Goal: Information Seeking & Learning: Learn about a topic

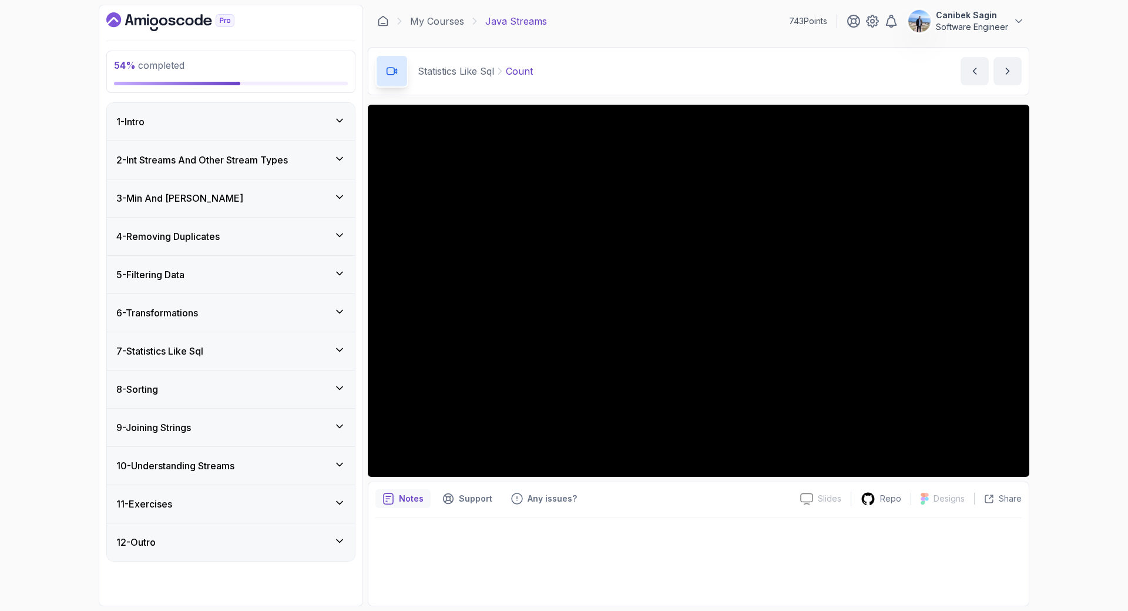
click at [281, 338] on div "7 - Statistics Like Sql" at bounding box center [231, 351] width 248 height 38
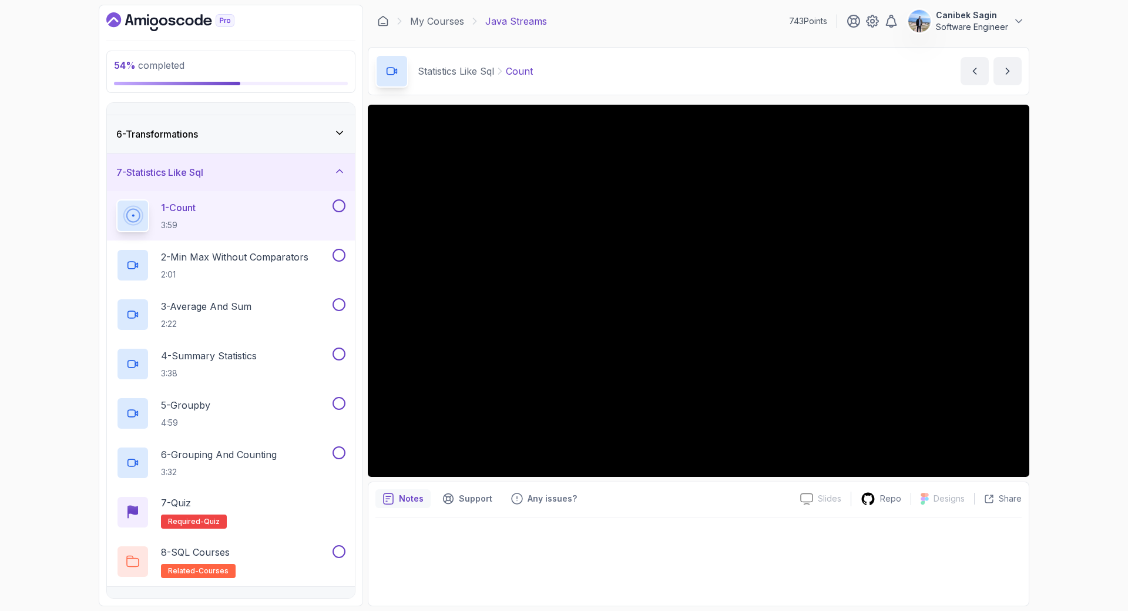
scroll to position [177, 0]
click at [335, 203] on button at bounding box center [339, 206] width 13 height 13
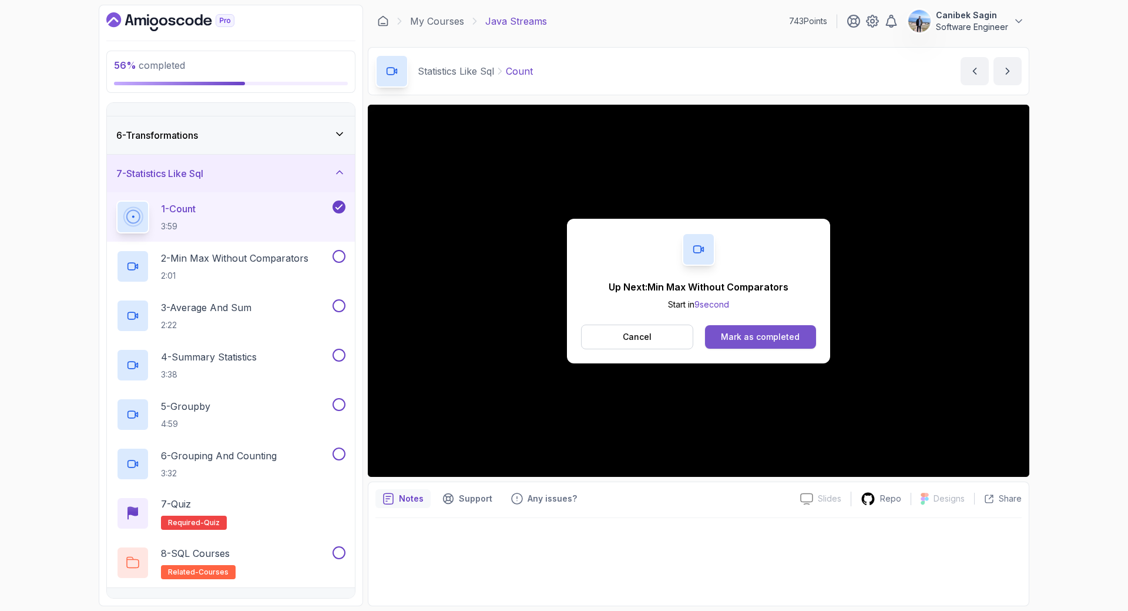
click at [763, 335] on div "Mark as completed" at bounding box center [760, 337] width 79 height 12
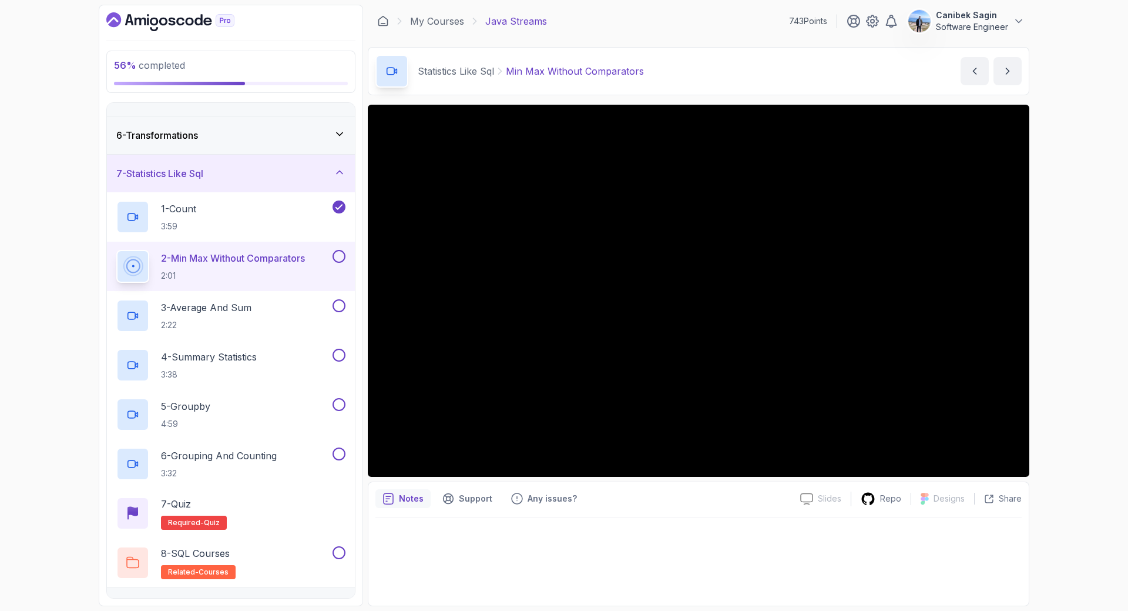
click at [338, 256] on button at bounding box center [339, 256] width 13 height 13
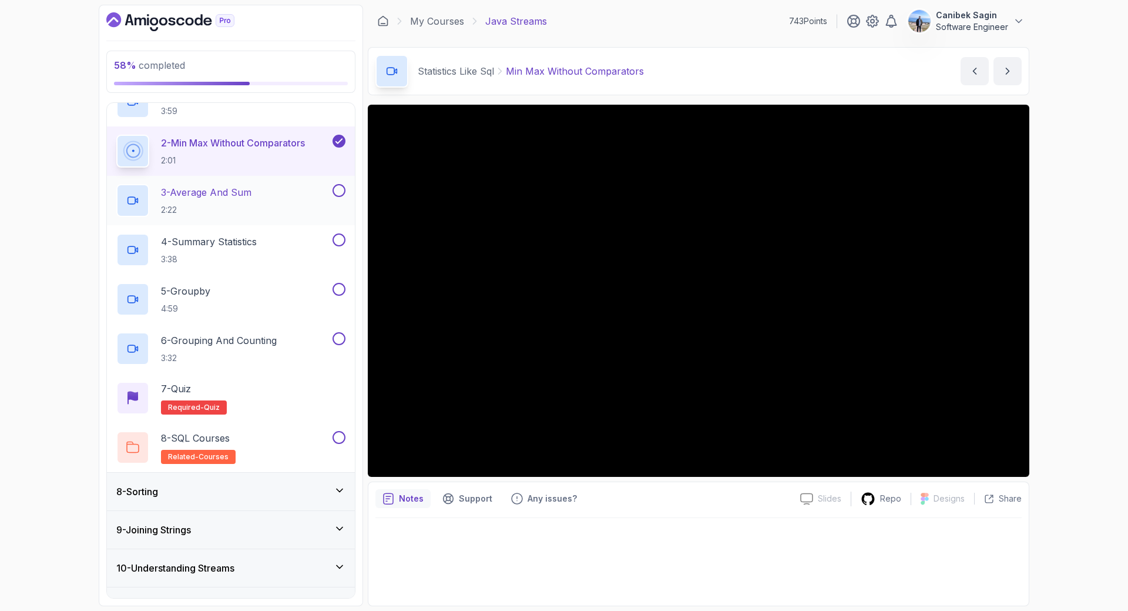
scroll to position [294, 0]
click at [259, 488] on div "8 - Sorting" at bounding box center [230, 490] width 229 height 14
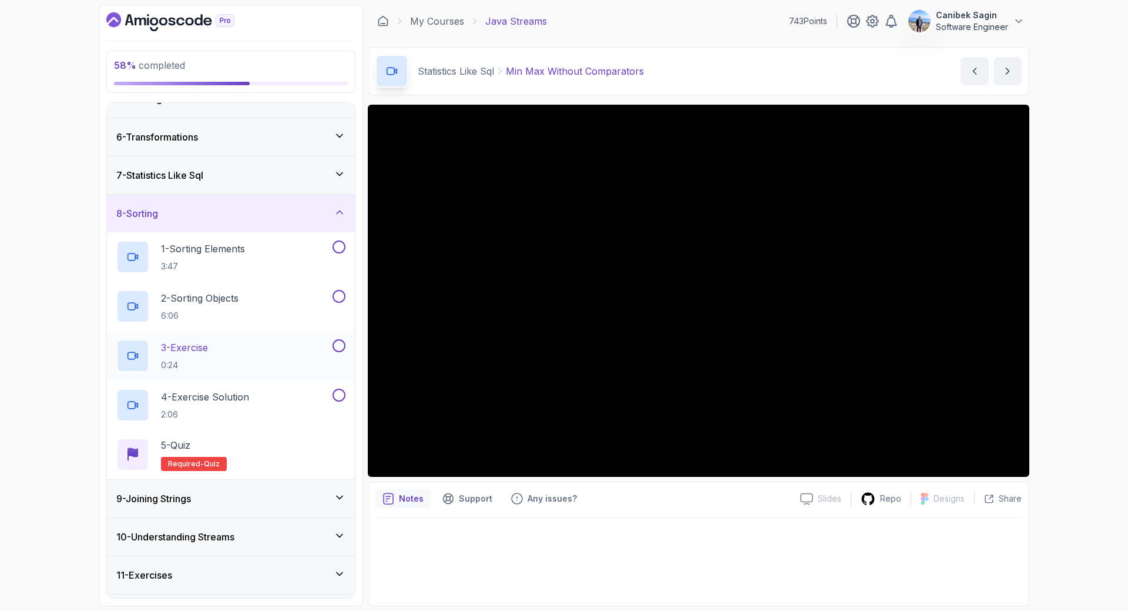
scroll to position [176, 0]
click at [197, 168] on h3 "7 - Statistics Like Sql" at bounding box center [159, 174] width 87 height 14
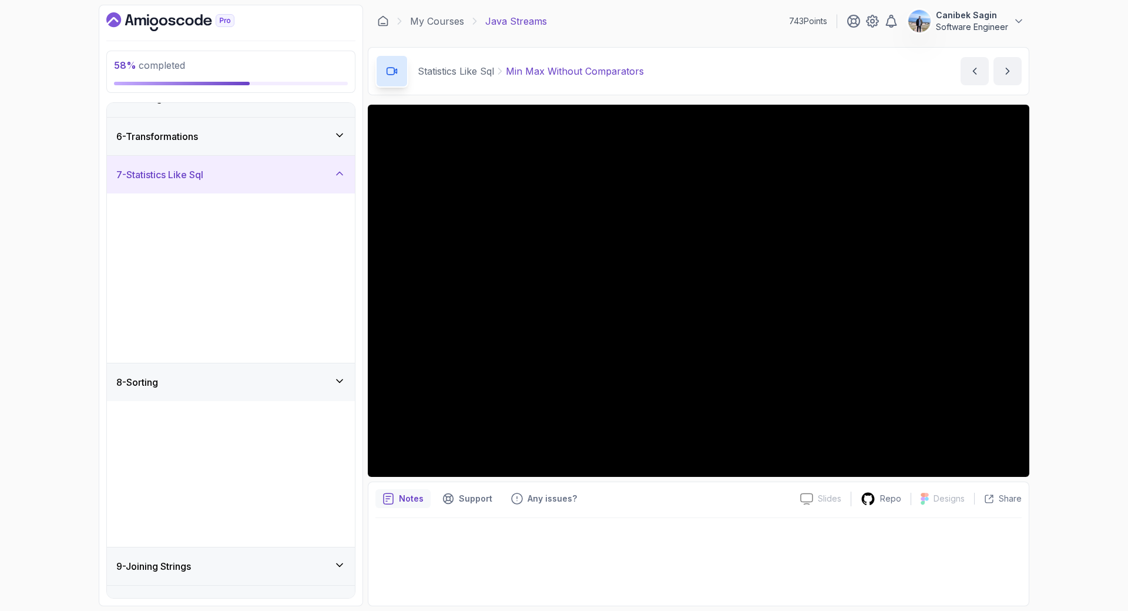
scroll to position [0, 0]
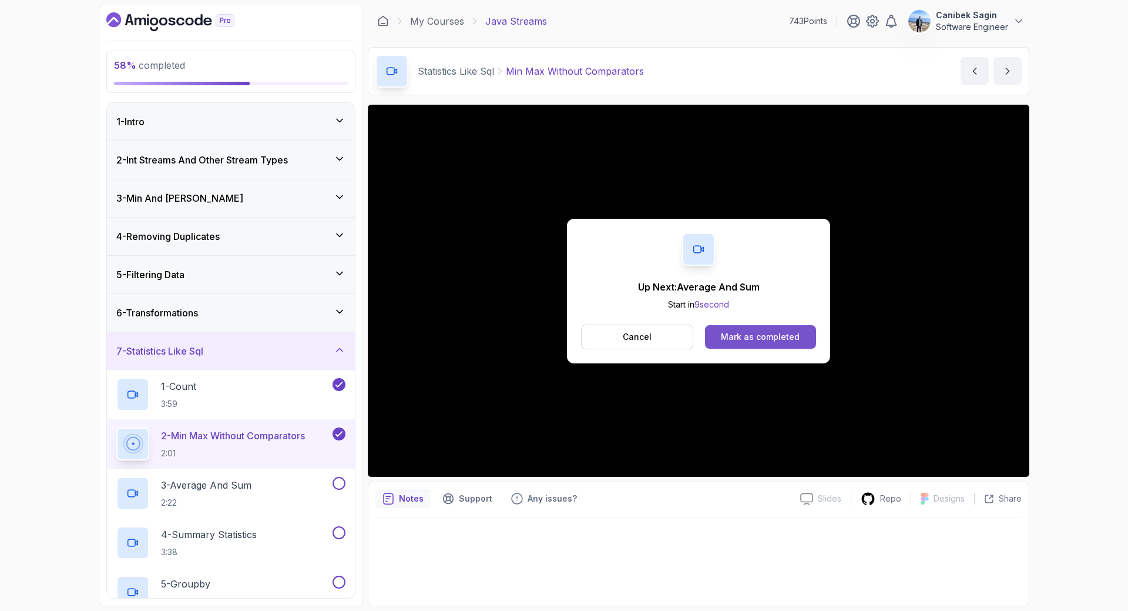
click at [756, 333] on div "Mark as completed" at bounding box center [760, 337] width 79 height 12
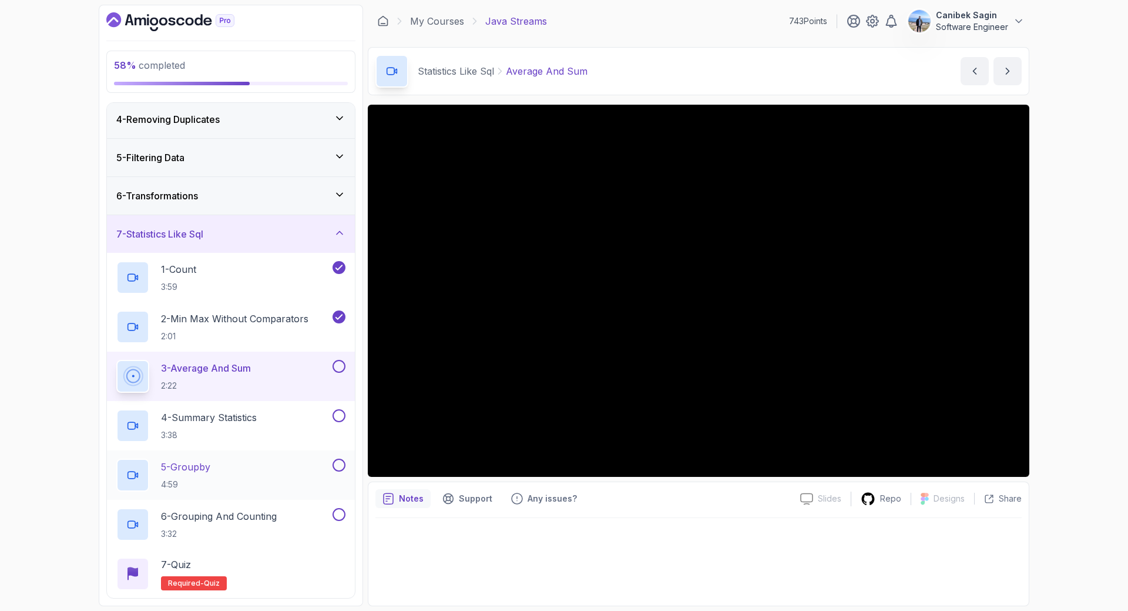
scroll to position [118, 0]
click at [332, 365] on div at bounding box center [337, 365] width 15 height 13
click at [337, 367] on button at bounding box center [339, 365] width 13 height 13
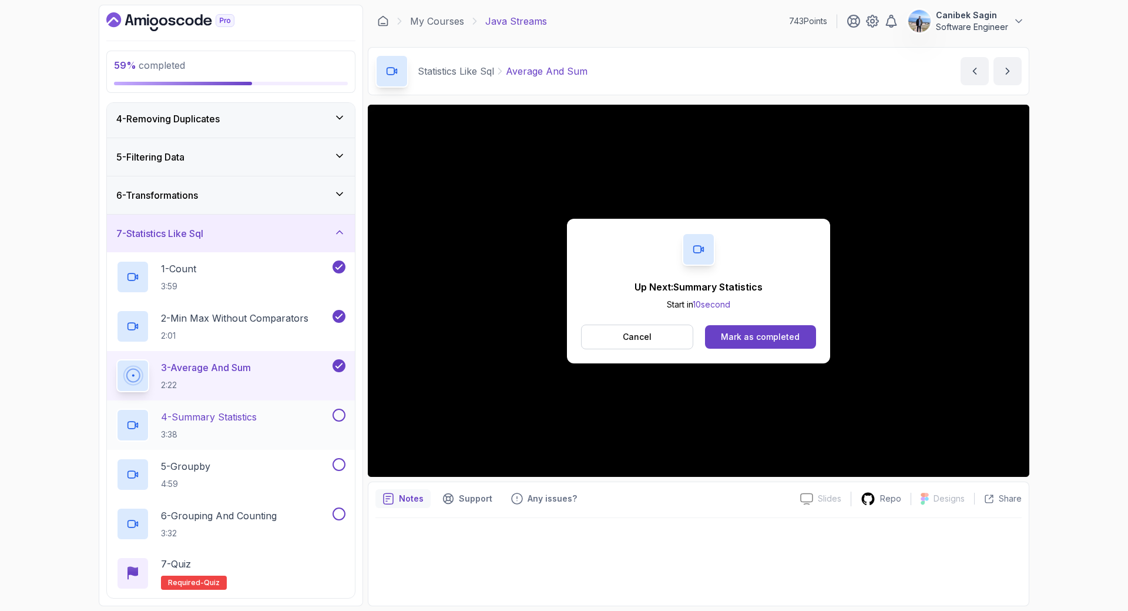
click at [301, 433] on div "4 - Summary Statistics 3:38" at bounding box center [223, 424] width 214 height 33
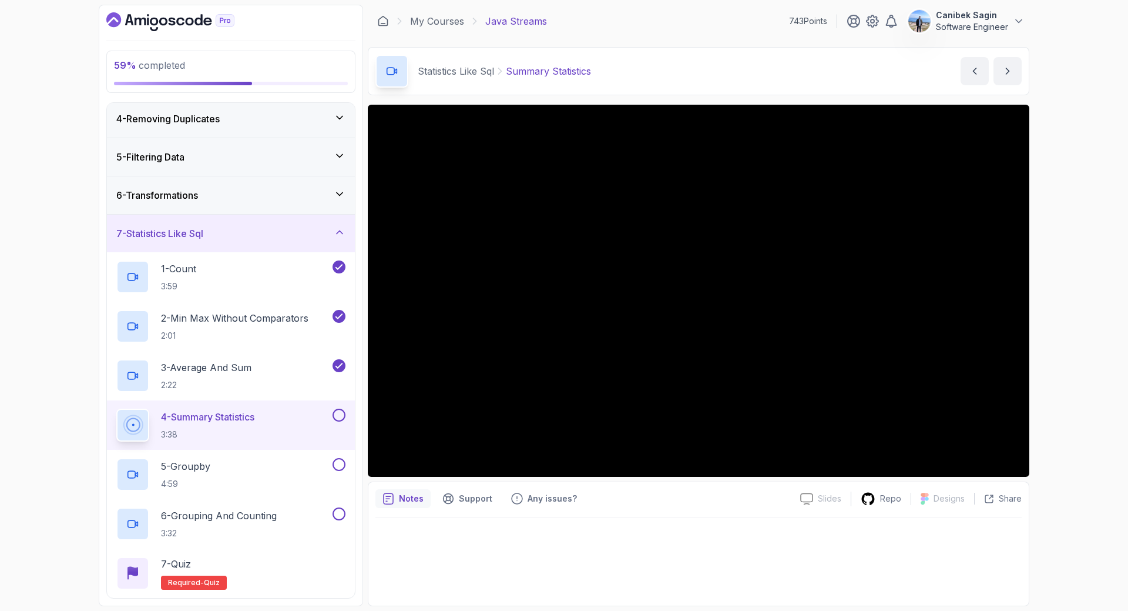
click at [335, 417] on button at bounding box center [339, 414] width 13 height 13
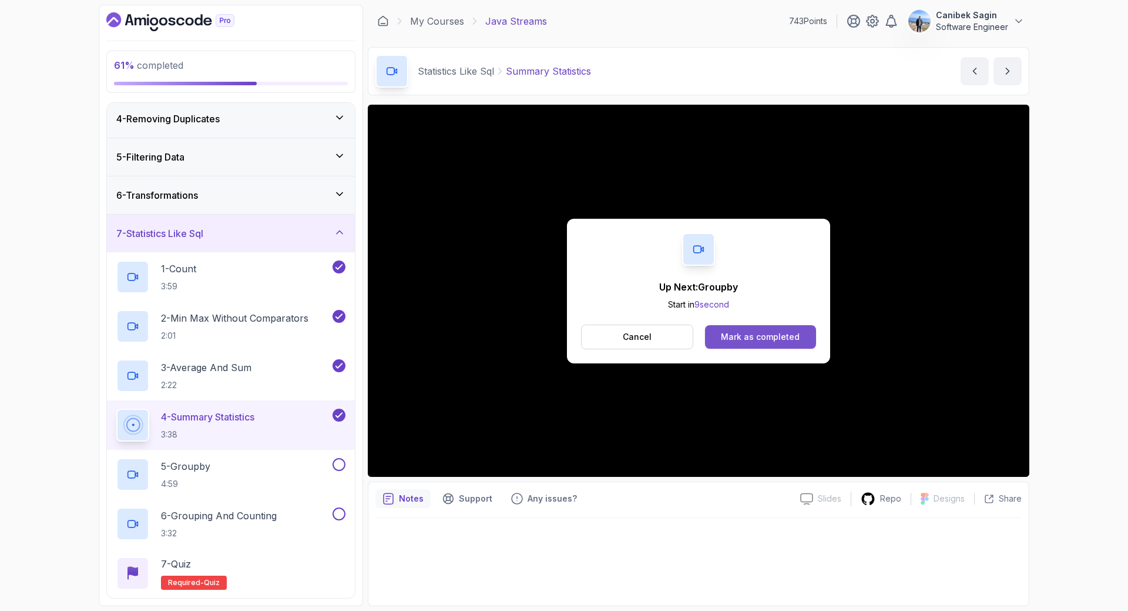
click at [758, 336] on div "Mark as completed" at bounding box center [760, 337] width 79 height 12
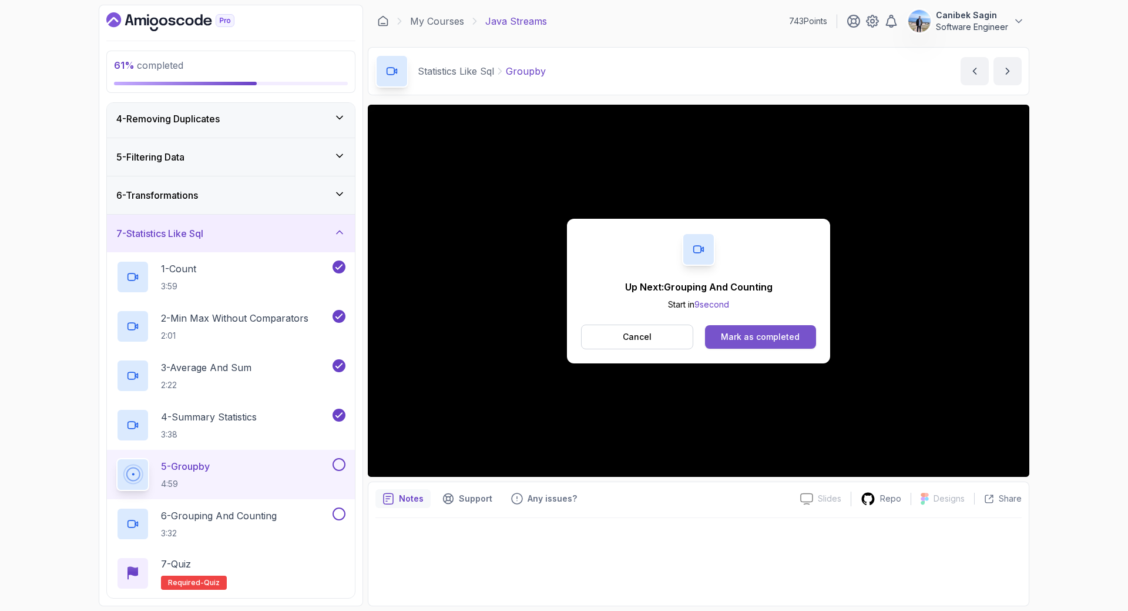
click at [749, 334] on div "Mark as completed" at bounding box center [760, 337] width 79 height 12
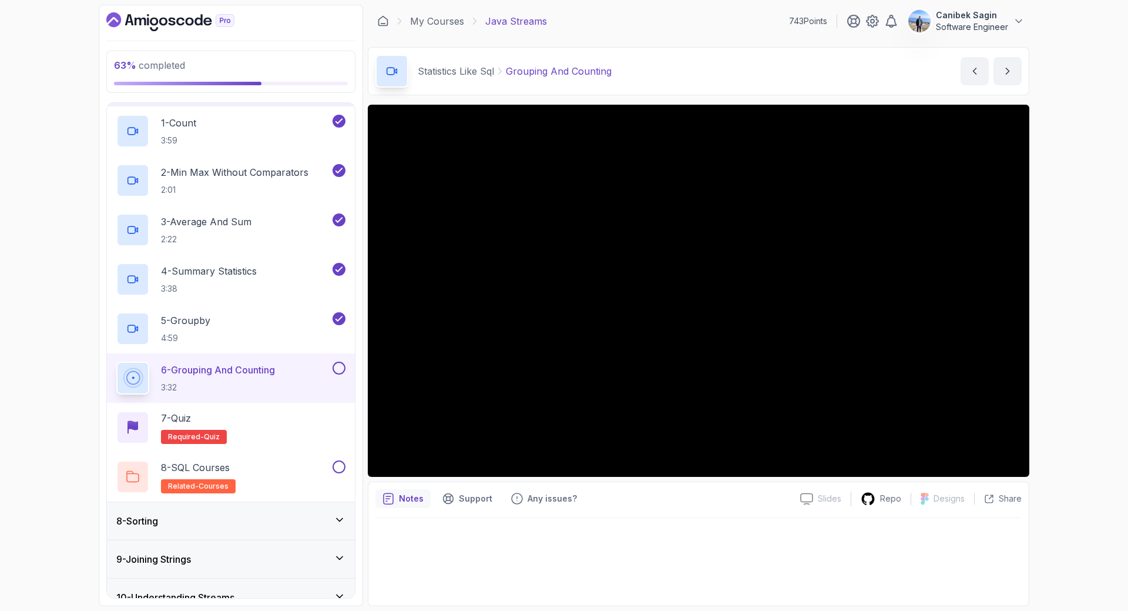
scroll to position [293, 0]
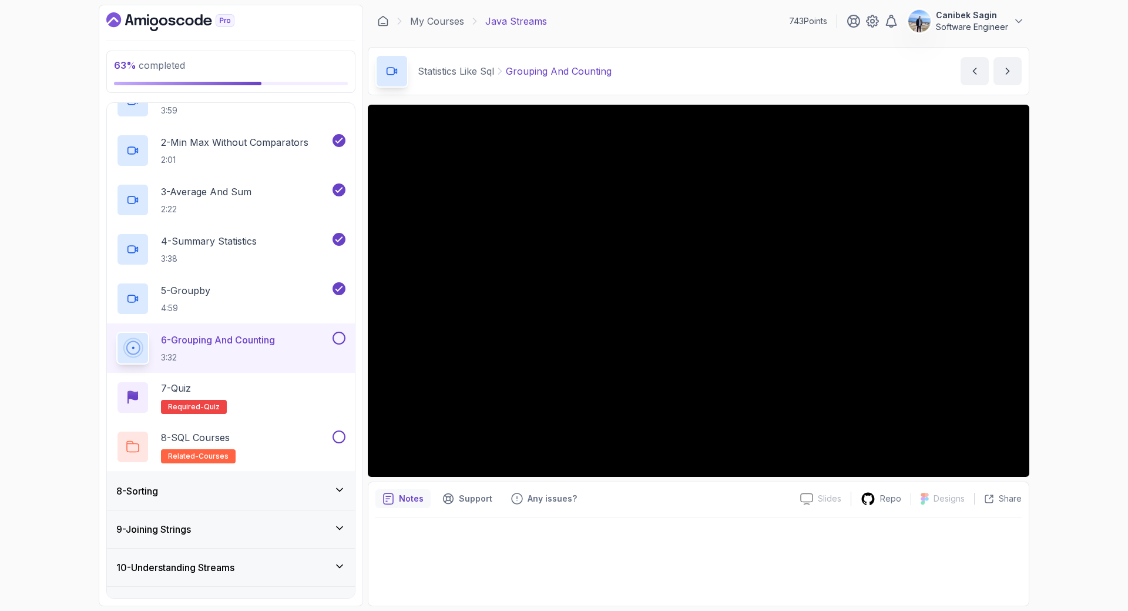
click at [333, 337] on button at bounding box center [339, 337] width 13 height 13
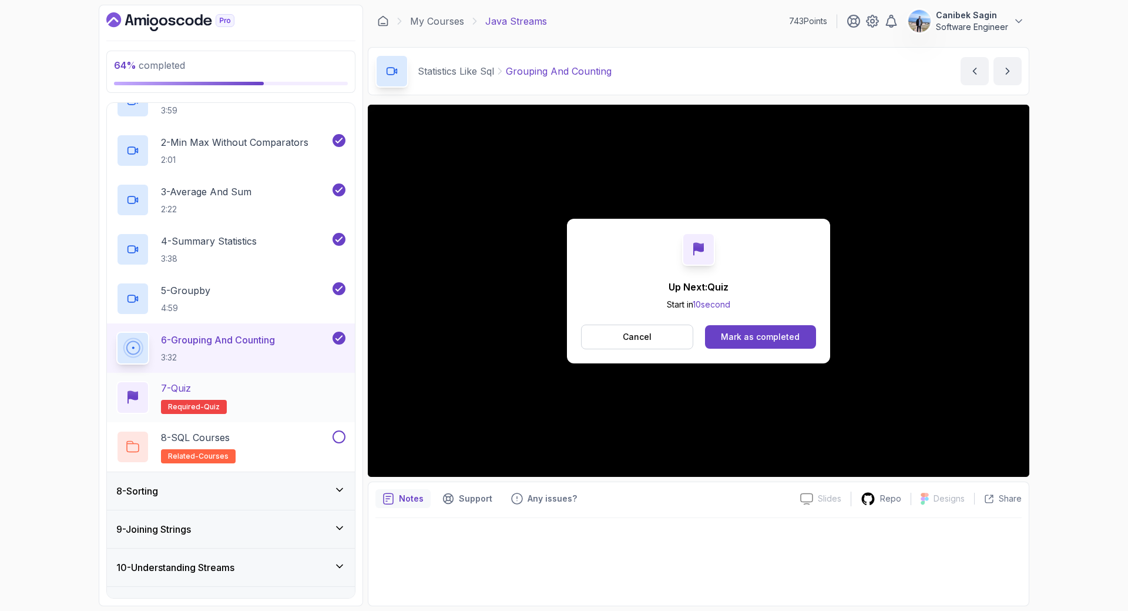
click at [244, 393] on div "7 - Quiz Required- quiz" at bounding box center [230, 397] width 229 height 33
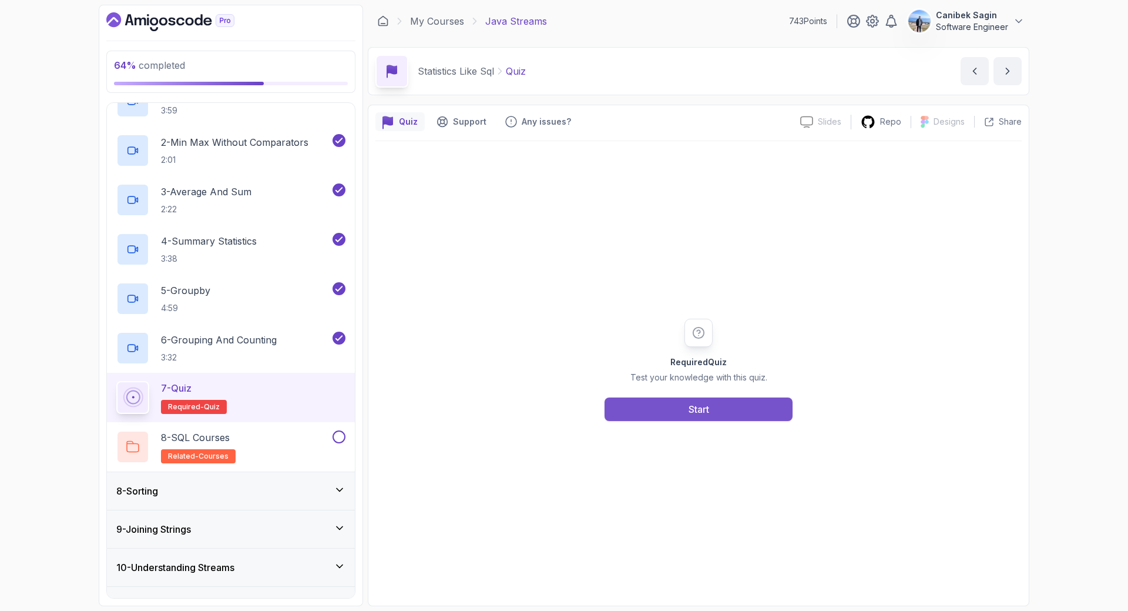
click at [722, 404] on button "Start" at bounding box center [699, 409] width 188 height 24
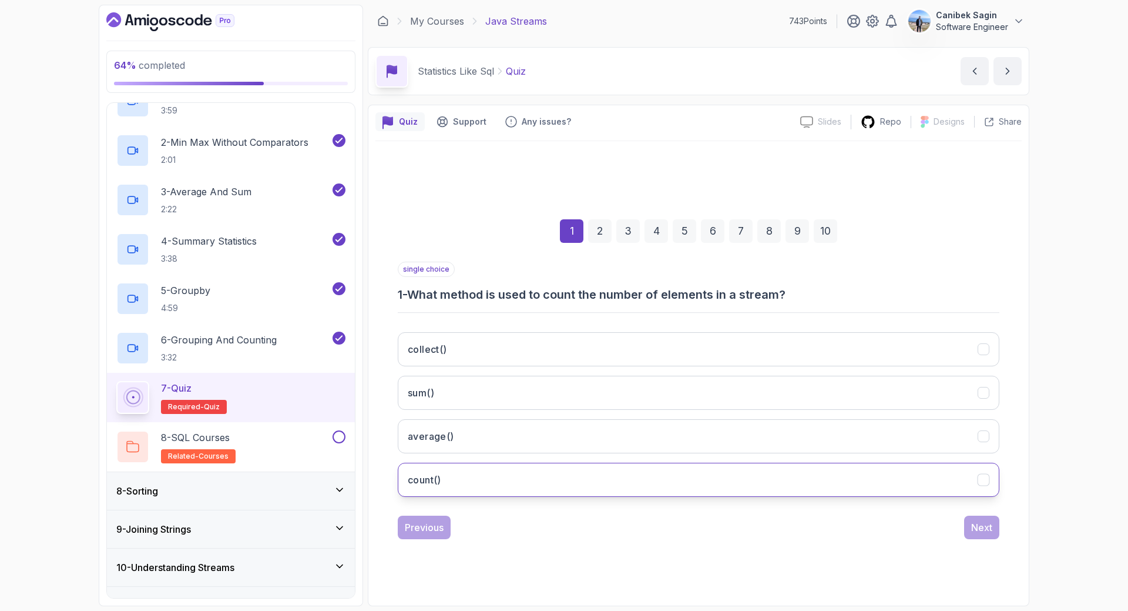
click at [609, 479] on button "count()" at bounding box center [699, 479] width 602 height 34
click at [978, 525] on div "Next" at bounding box center [981, 527] width 21 height 14
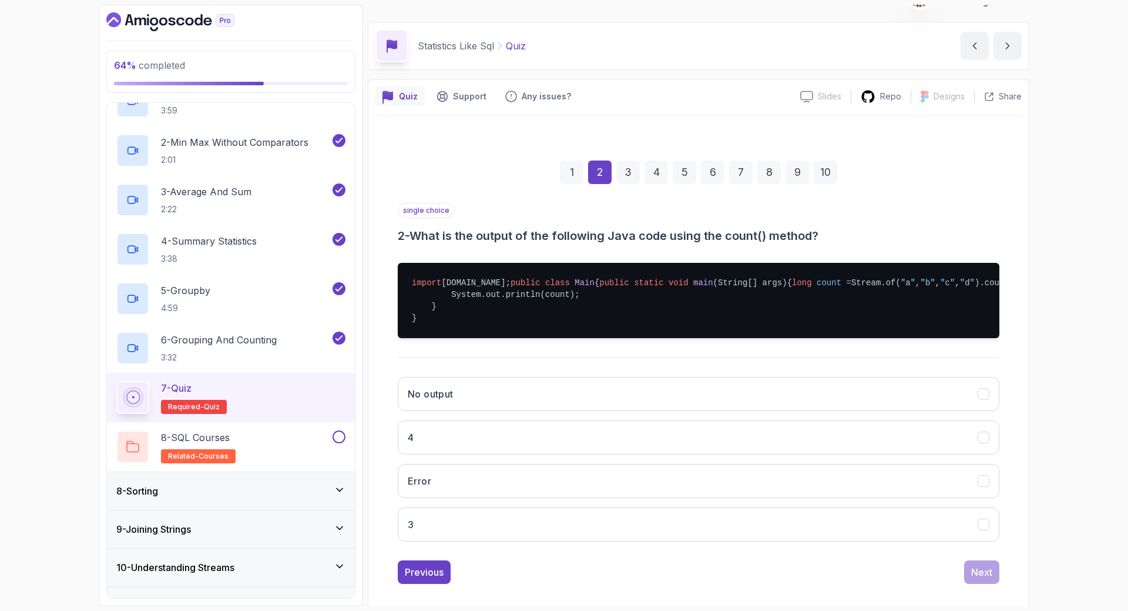
scroll to position [83, 0]
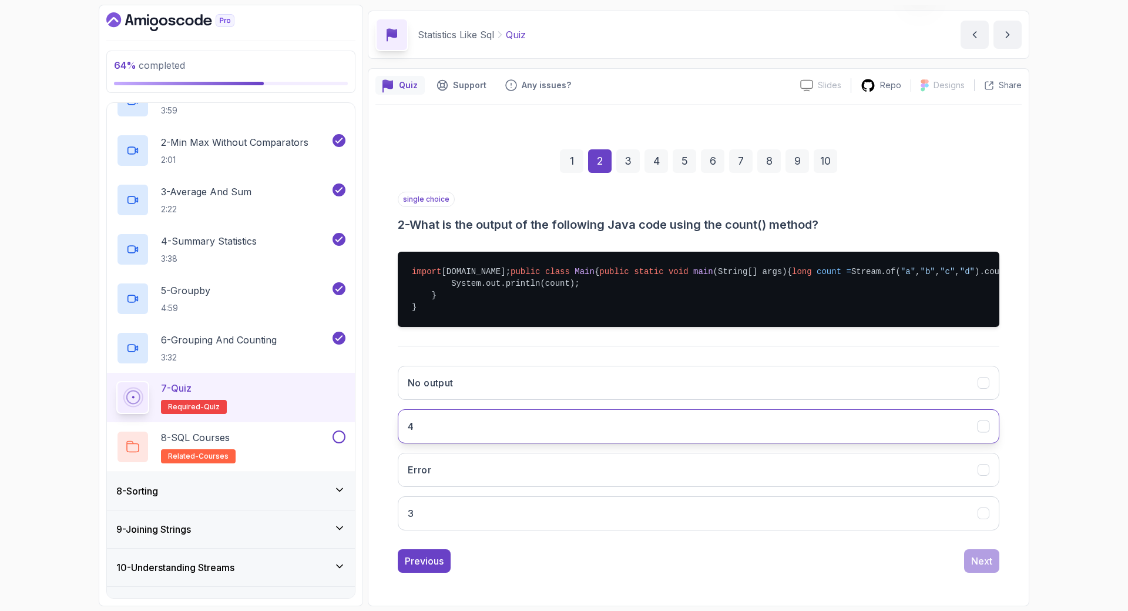
click at [515, 435] on button "4" at bounding box center [699, 426] width 602 height 34
click at [980, 558] on div "Next" at bounding box center [981, 561] width 21 height 14
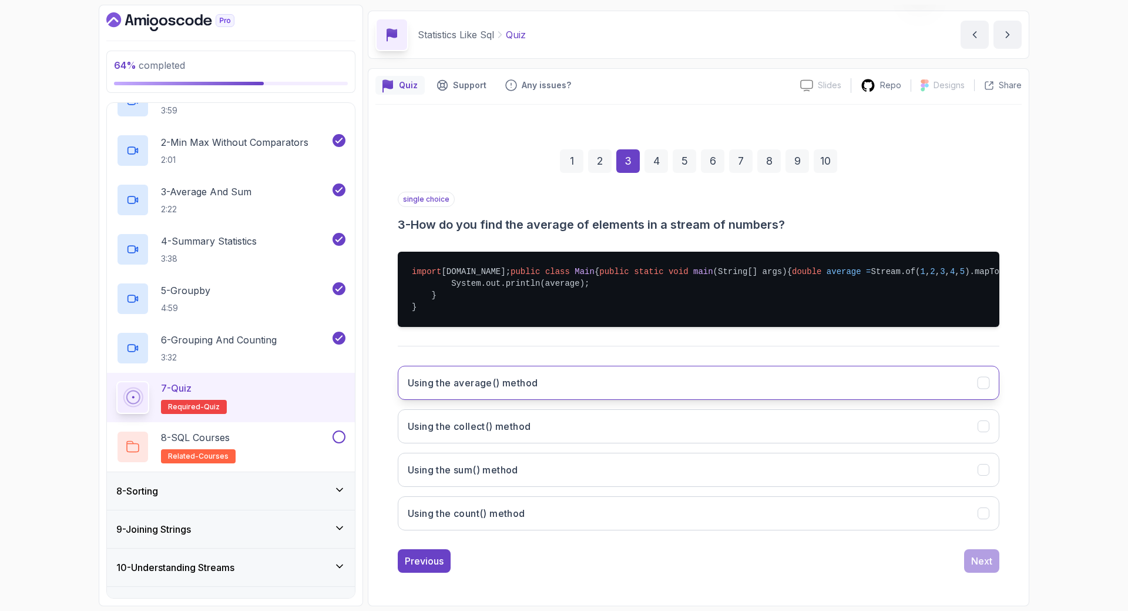
click at [546, 381] on button "Using the average() method" at bounding box center [699, 382] width 602 height 34
click at [975, 561] on div "Next" at bounding box center [981, 561] width 21 height 14
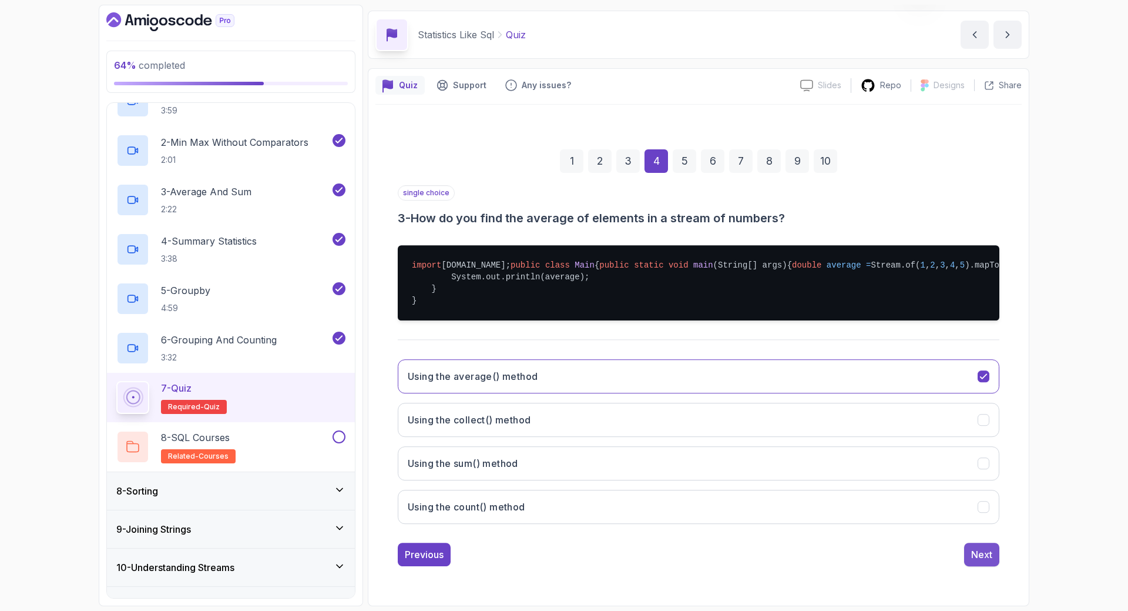
scroll to position [72, 0]
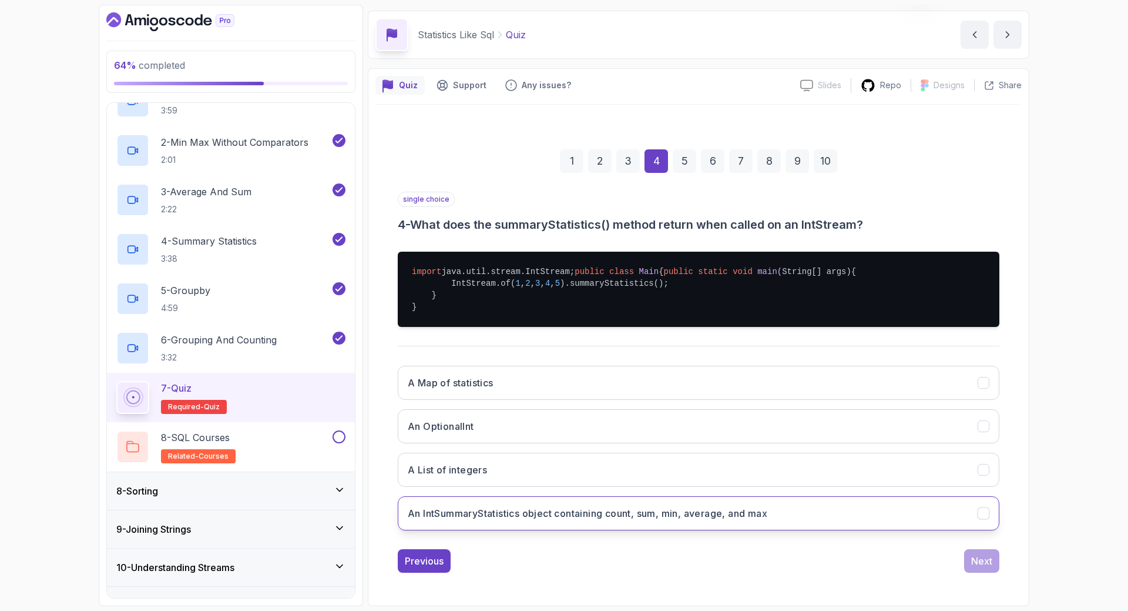
click at [789, 515] on button "An IntSummaryStatistics object containing count, sum, min, average, and max" at bounding box center [699, 513] width 602 height 34
click at [987, 565] on div "Next" at bounding box center [981, 561] width 21 height 14
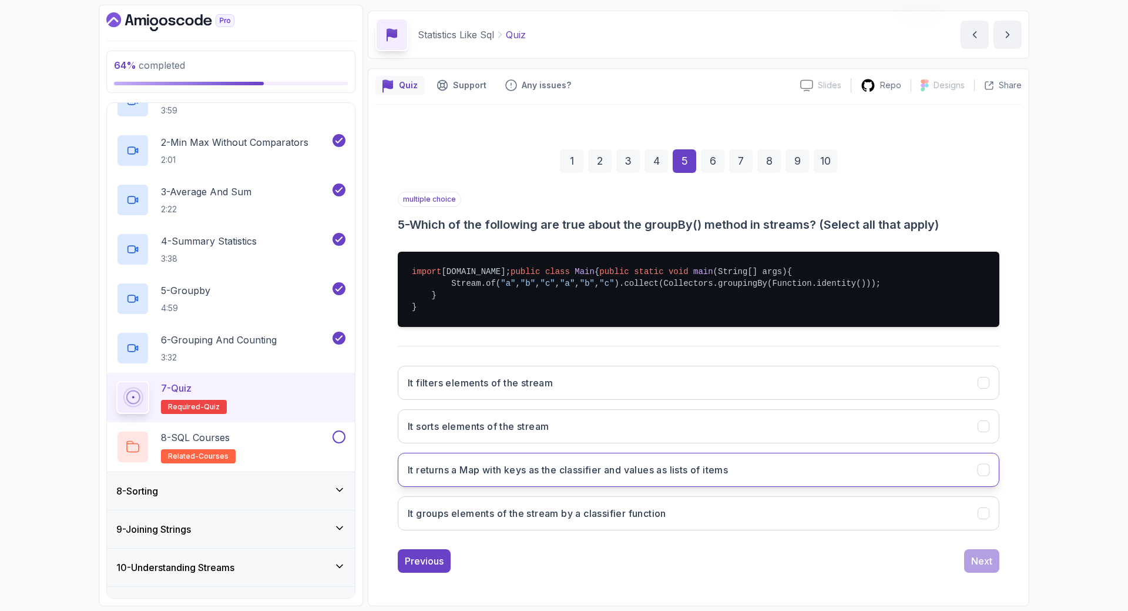
click at [541, 471] on h3 "It returns a Map with keys as the classifier and values as lists of items" at bounding box center [568, 469] width 320 height 14
click at [977, 562] on div "Next" at bounding box center [981, 561] width 21 height 14
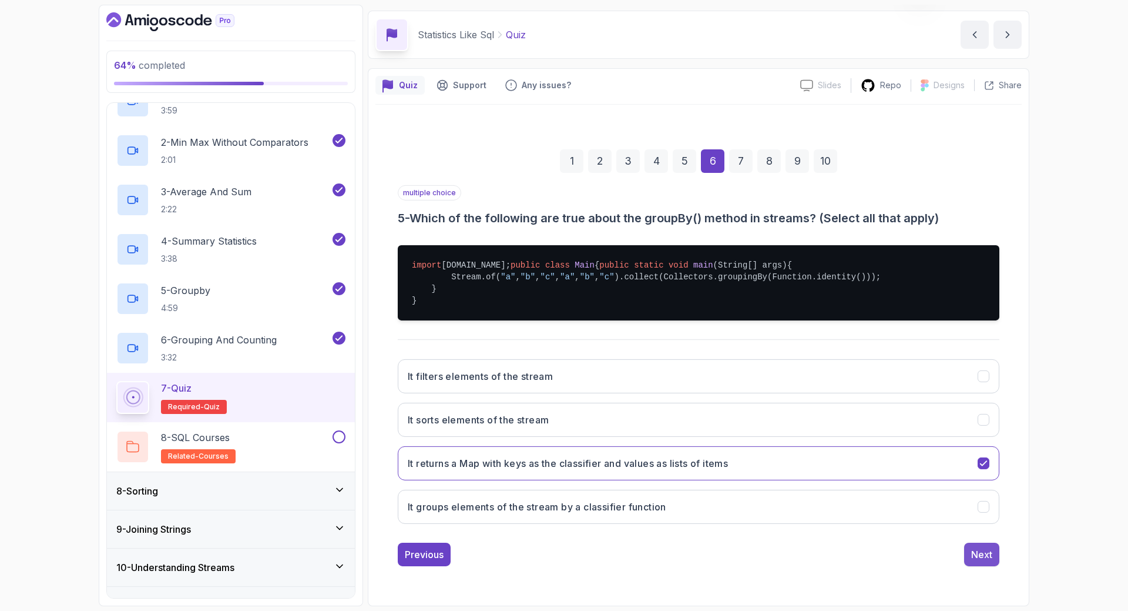
scroll to position [0, 0]
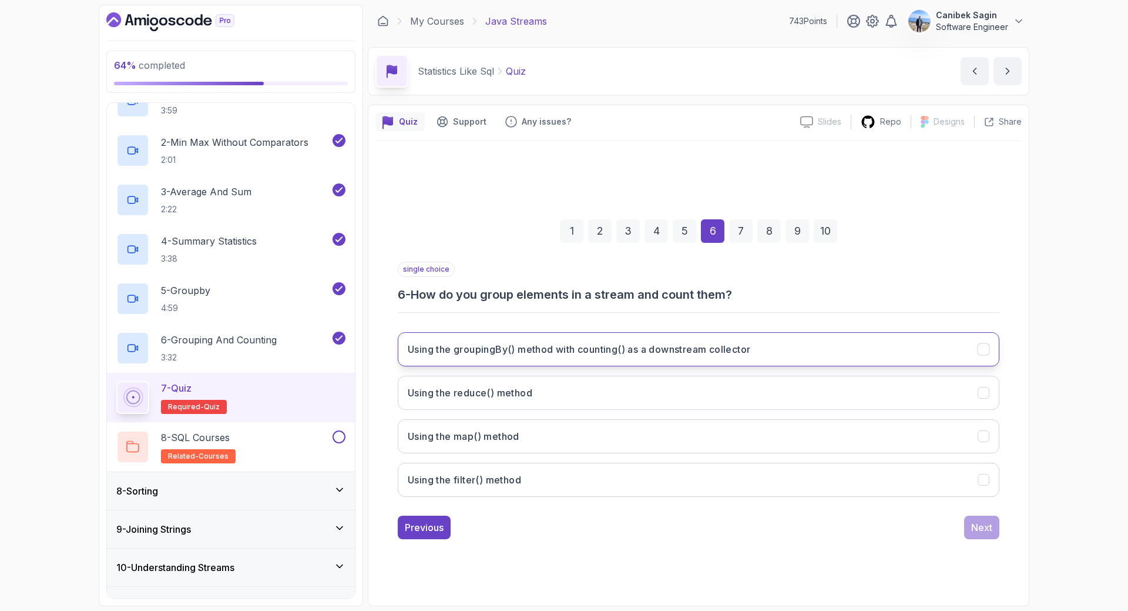
click at [580, 353] on h3 "Using the groupingBy() method with counting() as a downstream collector" at bounding box center [579, 349] width 343 height 14
click at [985, 531] on div "Next" at bounding box center [981, 527] width 21 height 14
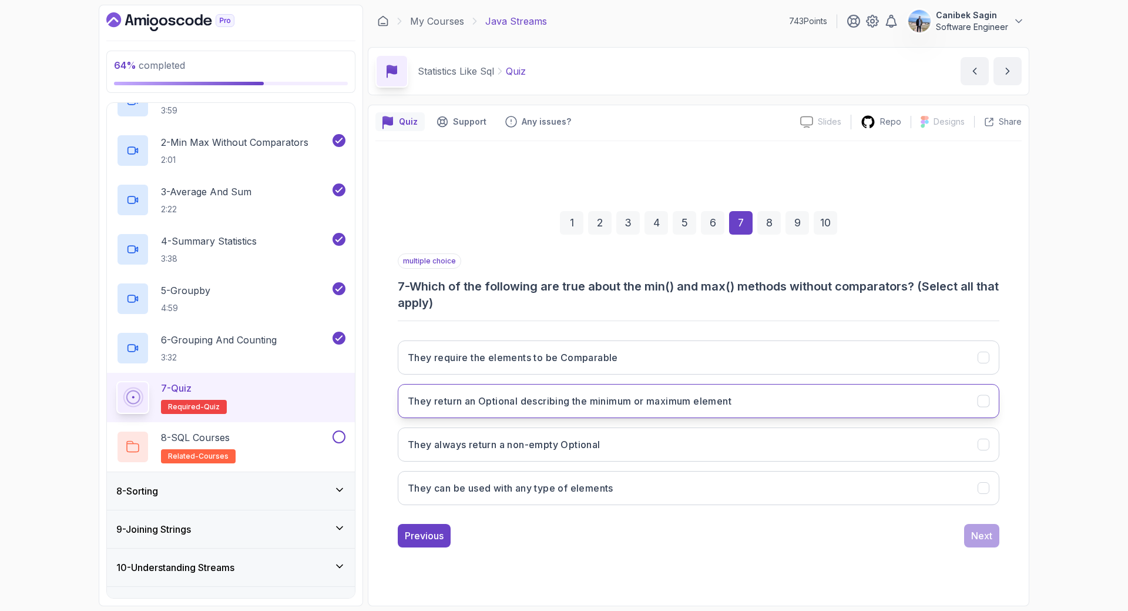
click at [749, 405] on button "They return an Optional describing the minimum or maximum element" at bounding box center [699, 401] width 602 height 34
click at [983, 528] on div "Next" at bounding box center [981, 535] width 21 height 14
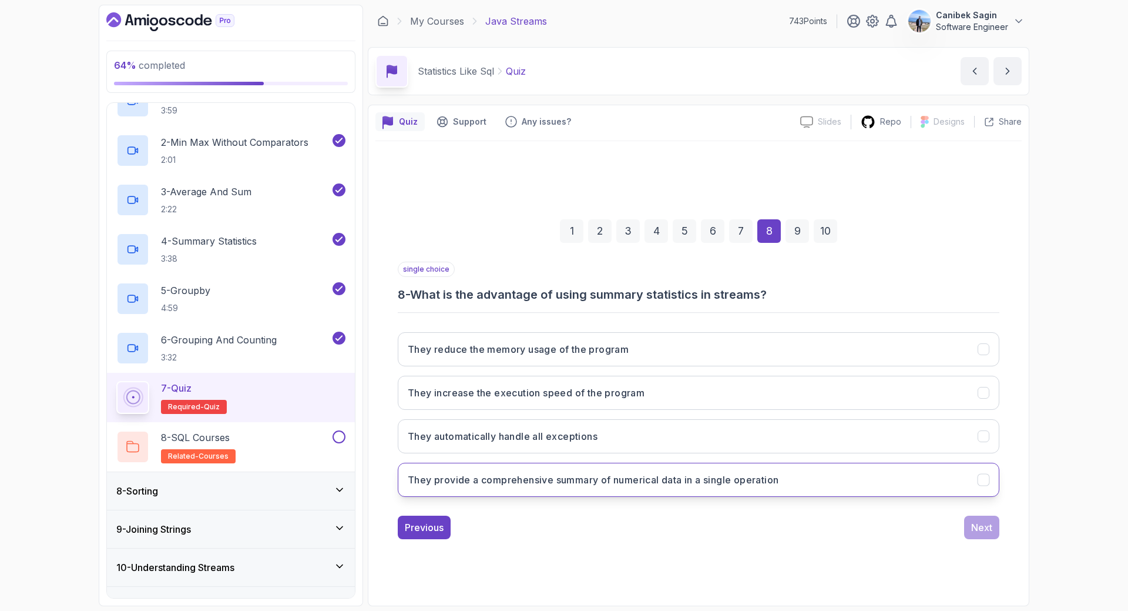
click at [688, 484] on h3 "They provide a comprehensive summary of numerical data in a single operation" at bounding box center [593, 479] width 371 height 14
click at [979, 532] on div "Next" at bounding box center [981, 527] width 21 height 14
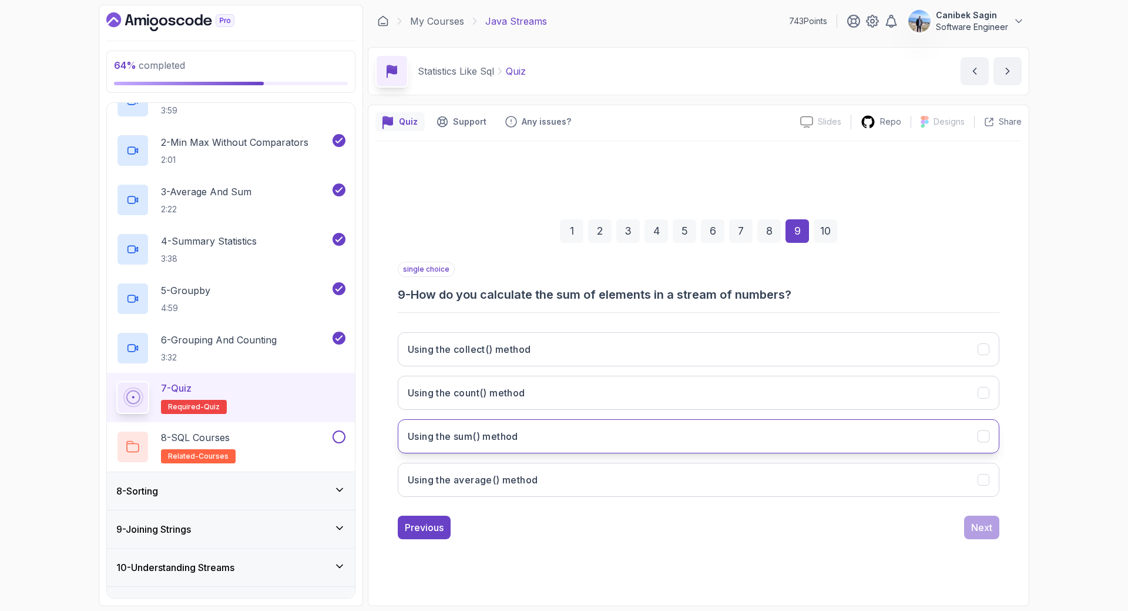
click at [728, 430] on button "Using the sum() method" at bounding box center [699, 436] width 602 height 34
click at [980, 522] on div "Next" at bounding box center [981, 527] width 21 height 14
click at [553, 432] on button "Zero" at bounding box center [699, 436] width 602 height 34
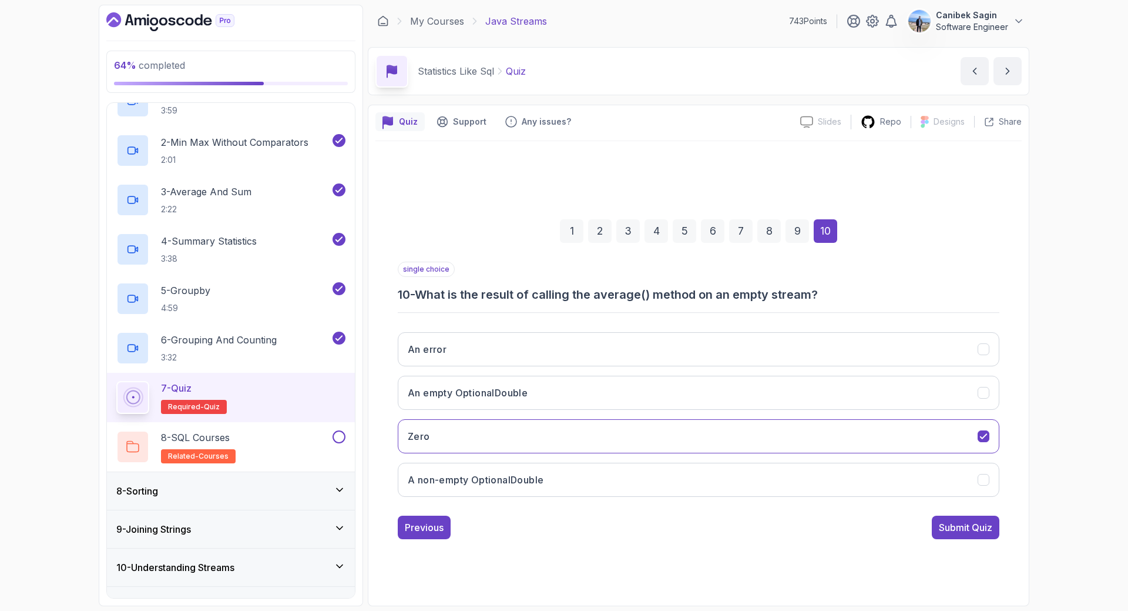
click at [951, 529] on div "Submit Quiz" at bounding box center [965, 527] width 53 height 14
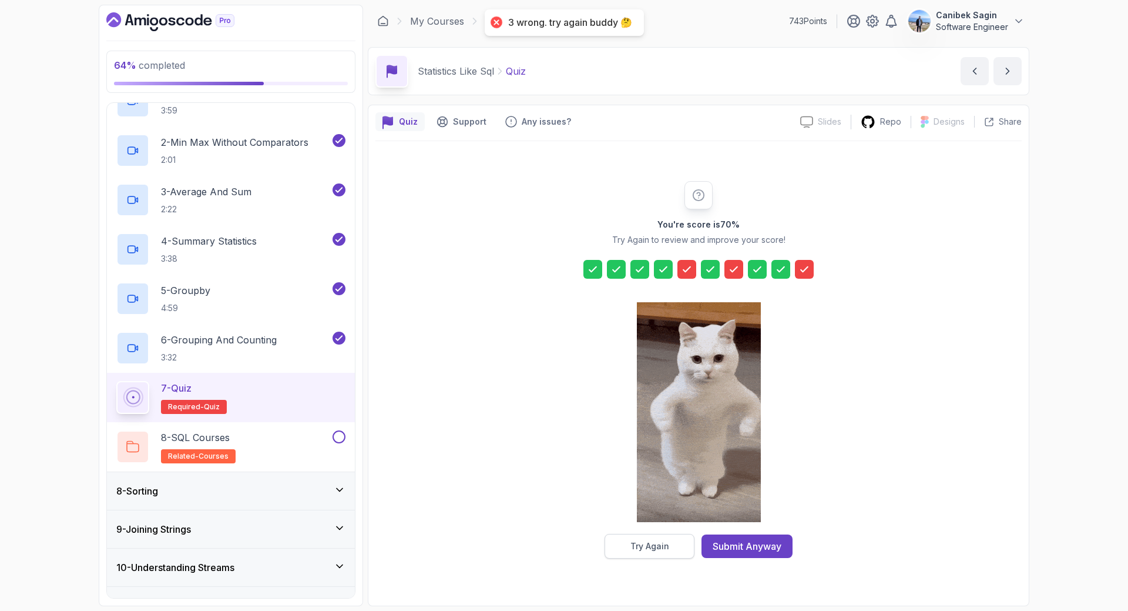
click at [643, 547] on div "Try Again" at bounding box center [649, 546] width 39 height 12
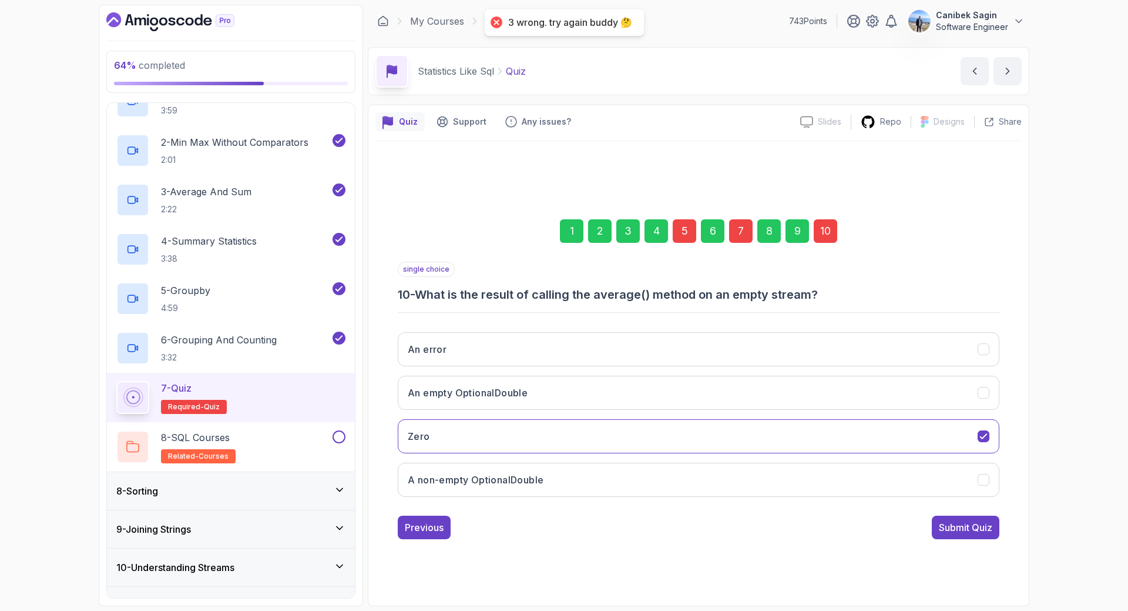
click at [685, 233] on div "5" at bounding box center [685, 231] width 24 height 24
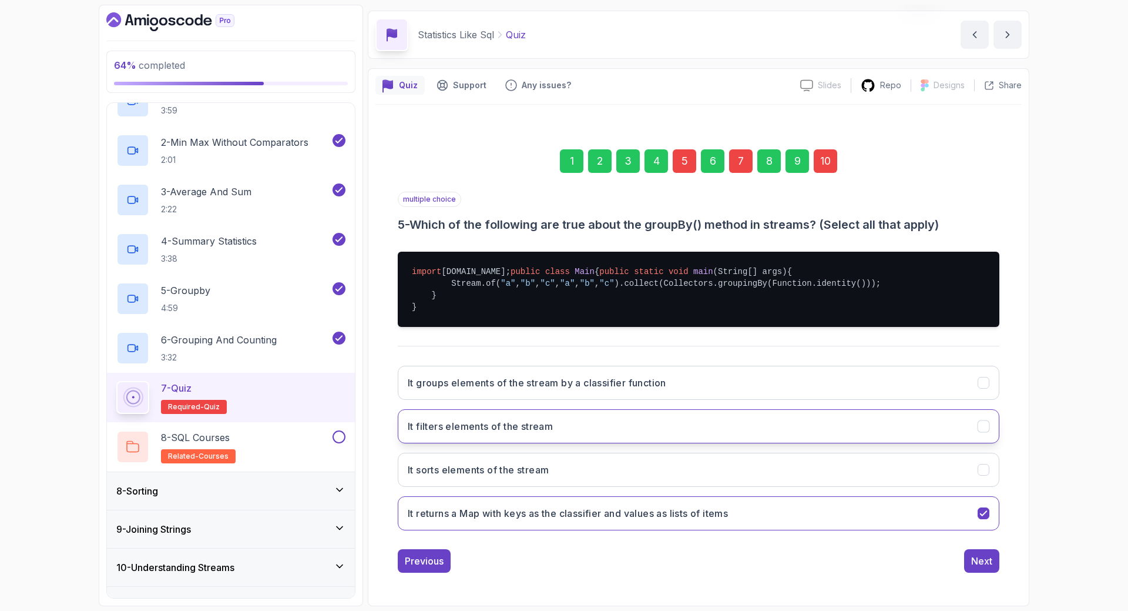
scroll to position [72, 0]
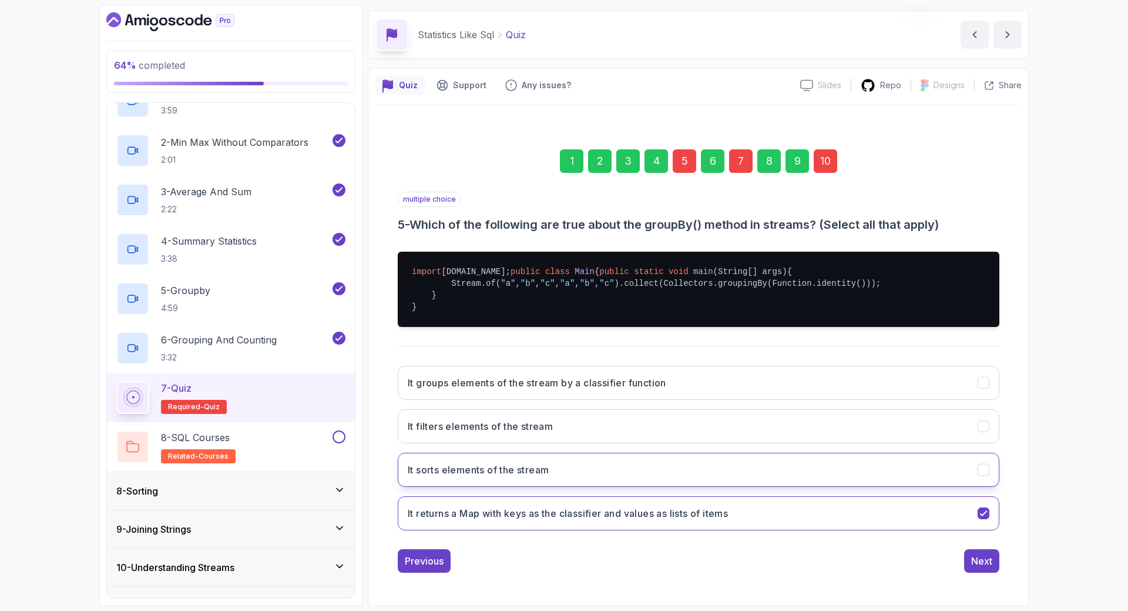
click at [530, 468] on h3 "It sorts elements of the stream" at bounding box center [478, 469] width 141 height 14
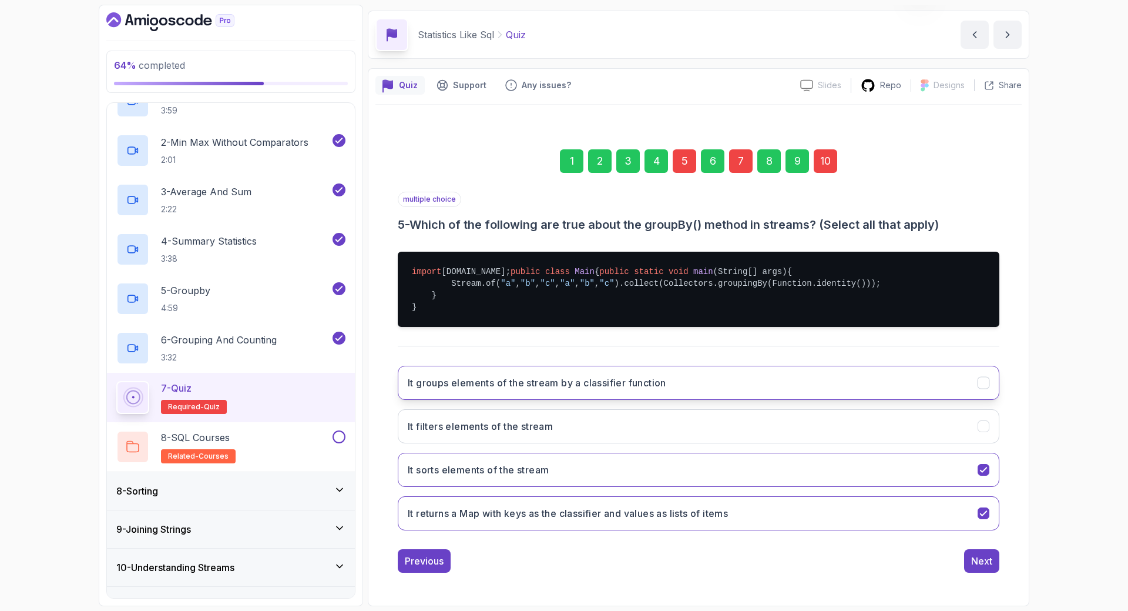
click at [531, 383] on h3 "It groups elements of the stream by a classifier function" at bounding box center [537, 382] width 259 height 14
click at [585, 471] on button "It sorts elements of the stream" at bounding box center [699, 469] width 602 height 34
click at [583, 513] on h3 "It returns a Map with keys as the classifier and values as lists of items" at bounding box center [568, 513] width 320 height 14
click at [583, 514] on h3 "It returns a Map with keys as the classifier and values as lists of items" at bounding box center [568, 513] width 320 height 14
click at [988, 562] on div "Next" at bounding box center [981, 561] width 21 height 14
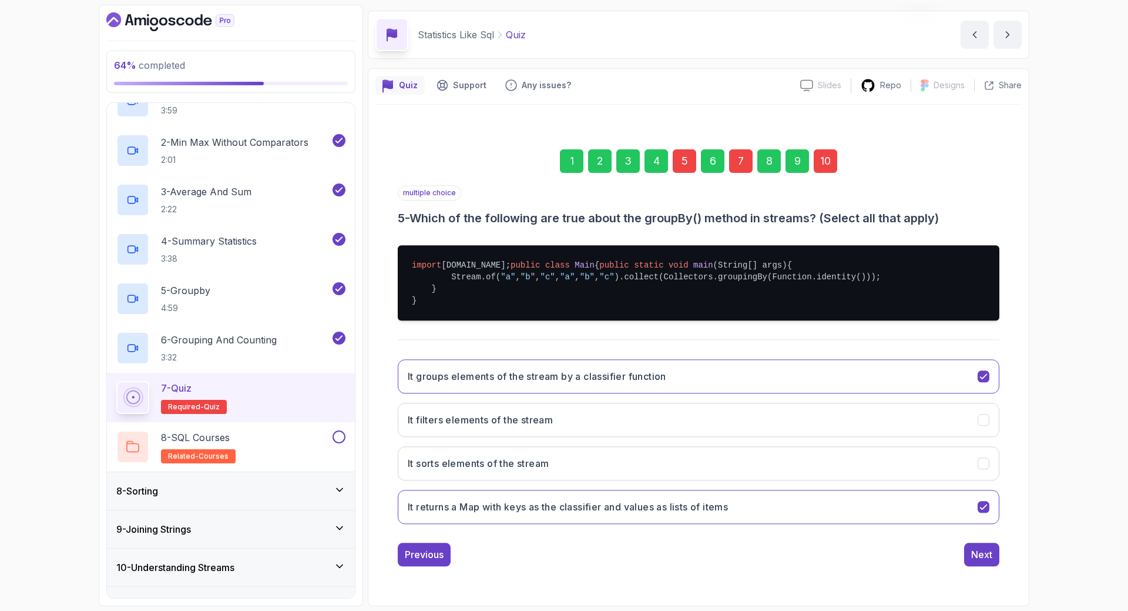
scroll to position [0, 0]
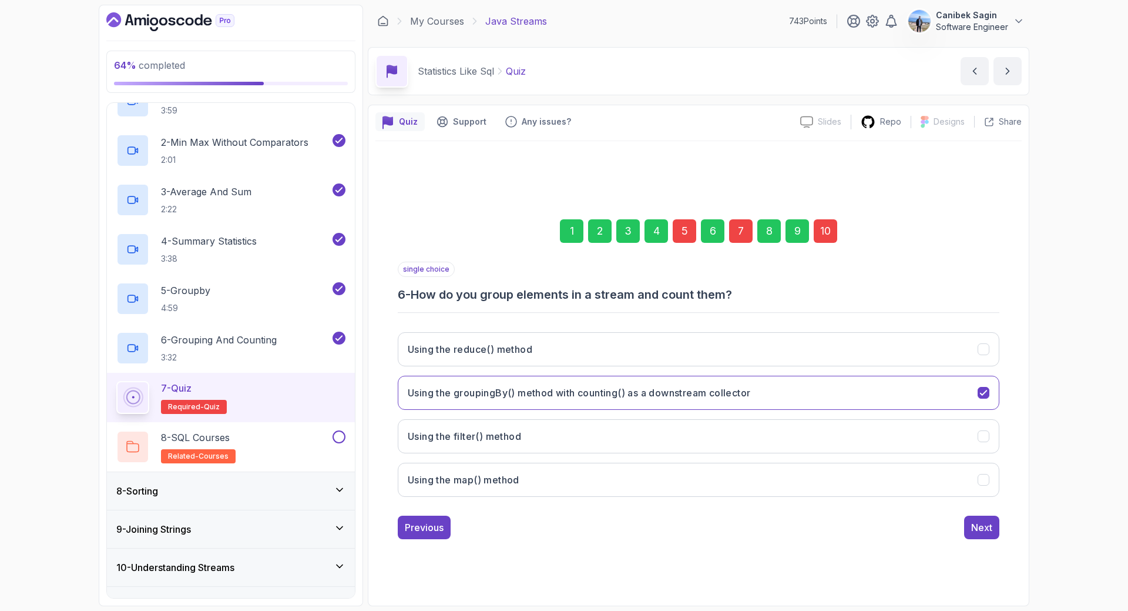
click at [737, 233] on div "7" at bounding box center [741, 231] width 24 height 24
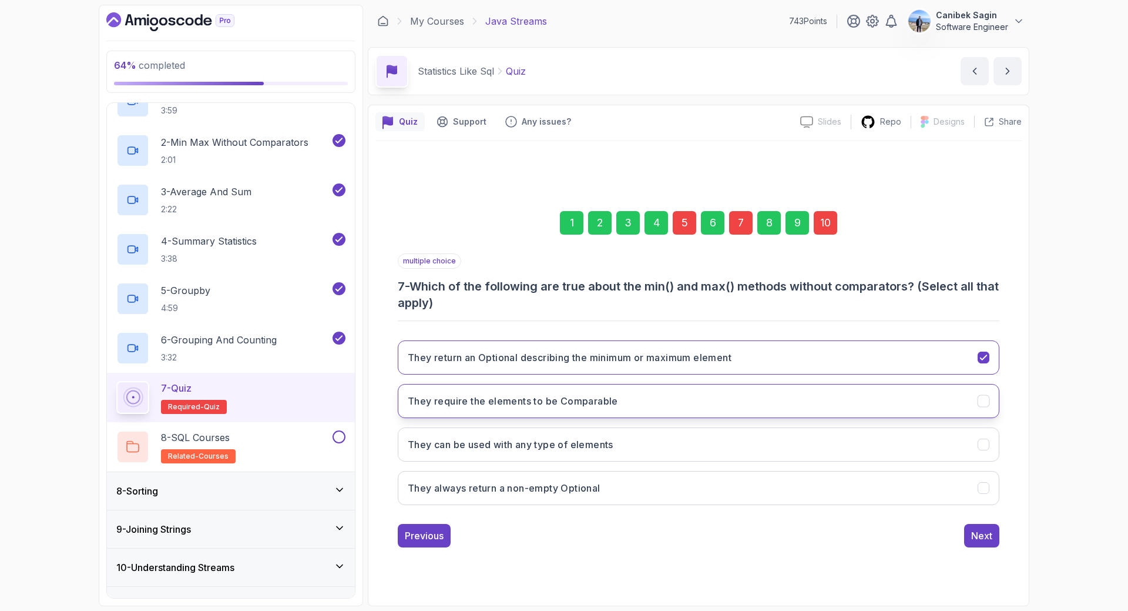
click at [632, 410] on button "They require the elements to be Comparable" at bounding box center [699, 401] width 602 height 34
click at [986, 542] on button "Next" at bounding box center [981, 536] width 35 height 24
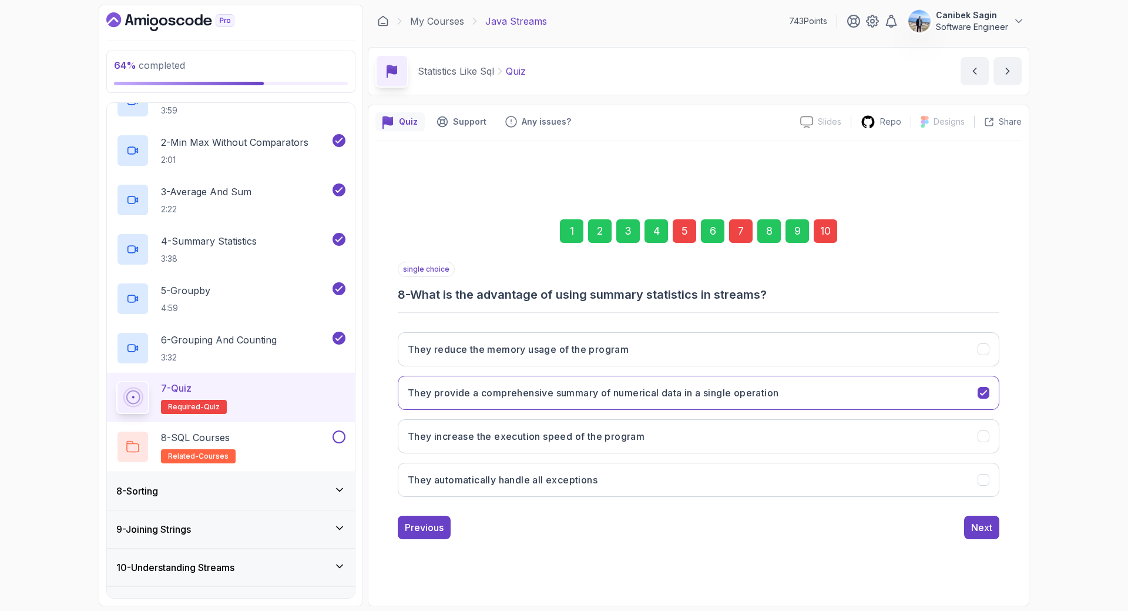
click at [835, 235] on div "10" at bounding box center [826, 231] width 24 height 24
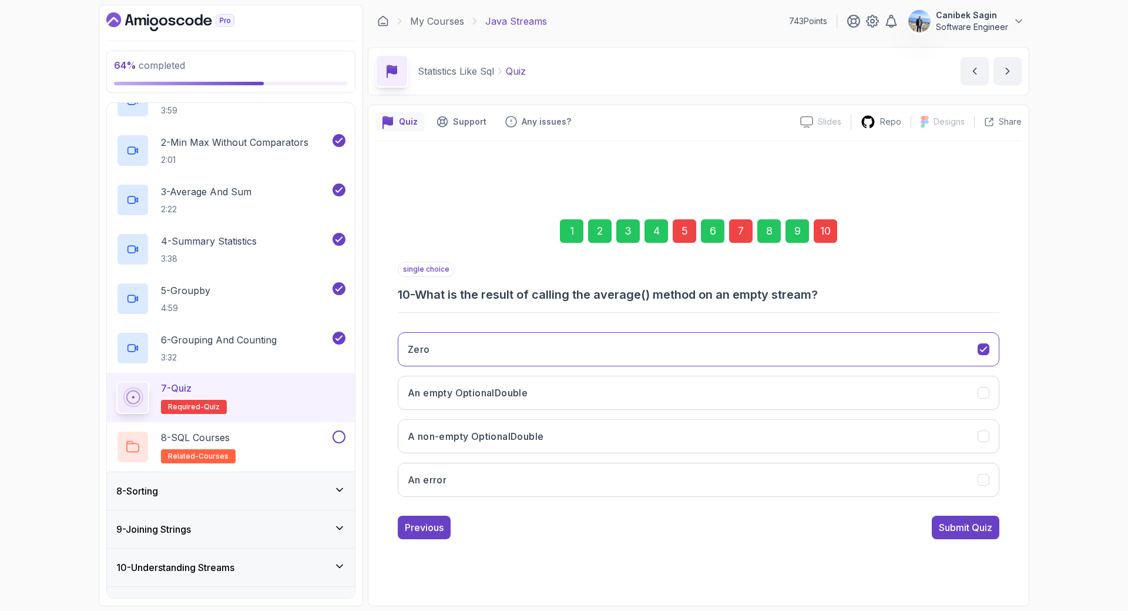
click at [727, 374] on div "Zero An empty OptionalDouble A non-empty OptionalDouble An error" at bounding box center [699, 414] width 602 height 183
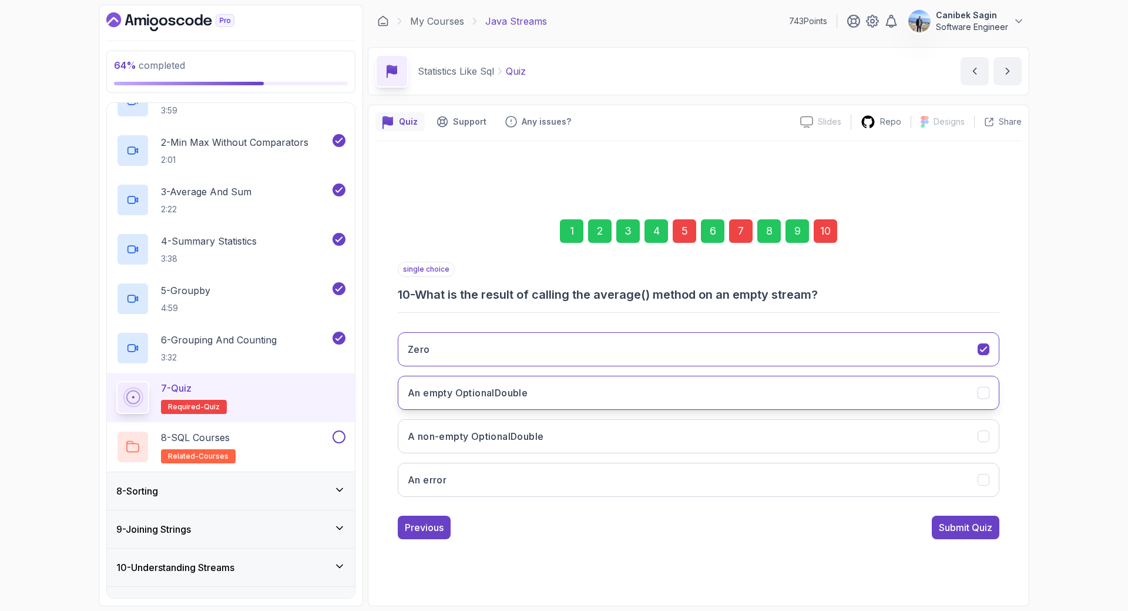
click at [719, 390] on button "An empty OptionalDouble" at bounding box center [699, 392] width 602 height 34
click at [963, 528] on div "Submit Quiz" at bounding box center [965, 527] width 53 height 14
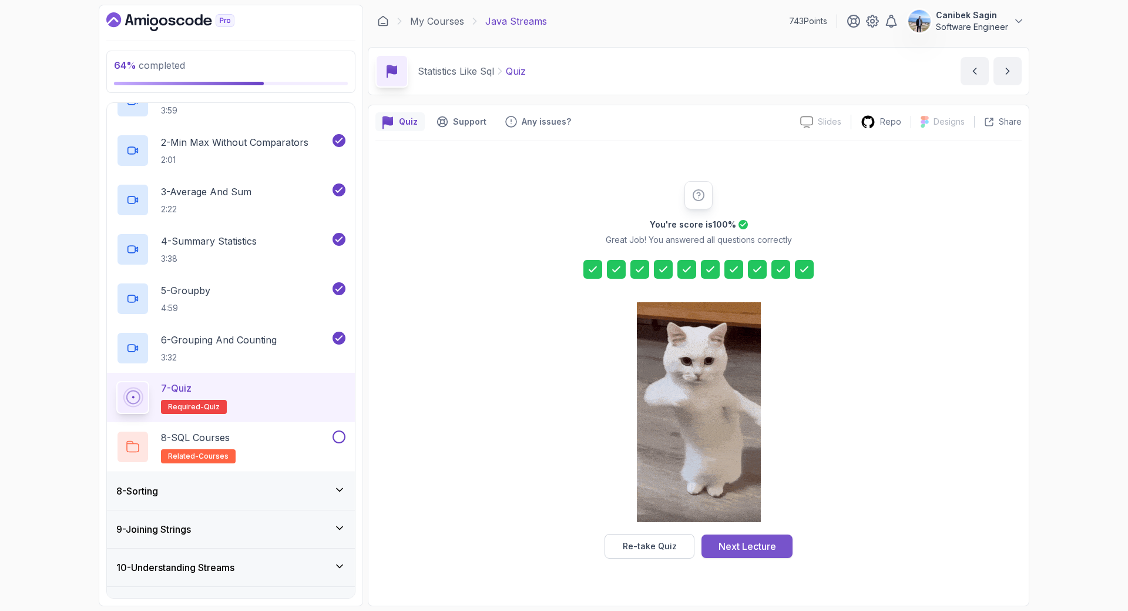
click at [766, 549] on div "Next Lecture" at bounding box center [748, 546] width 58 height 14
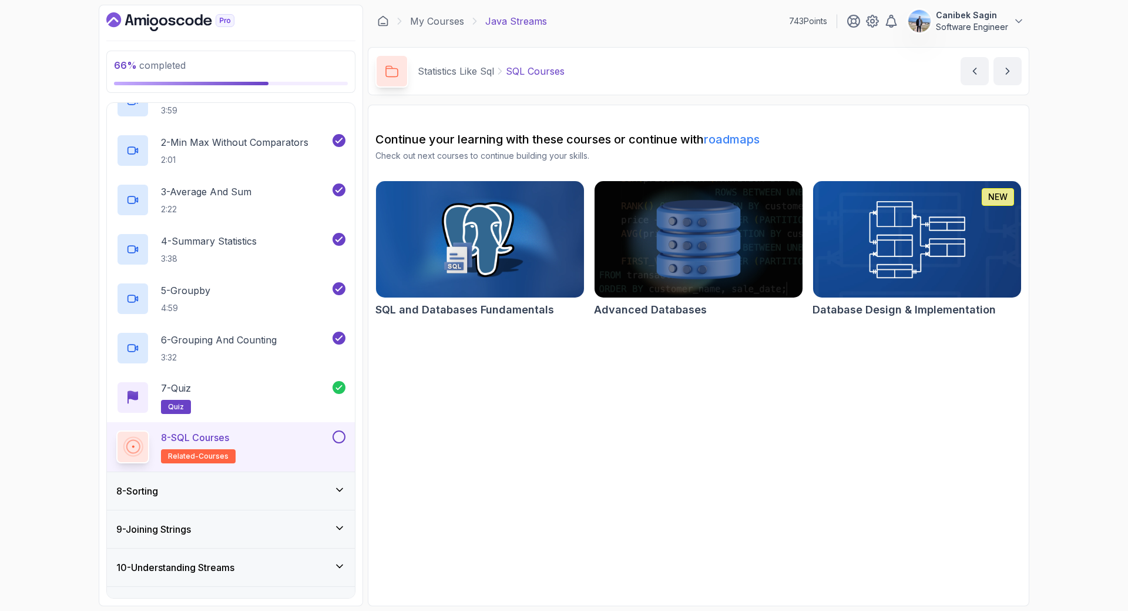
click at [341, 440] on button at bounding box center [339, 436] width 13 height 13
click at [291, 504] on div "8 - Sorting" at bounding box center [231, 491] width 248 height 38
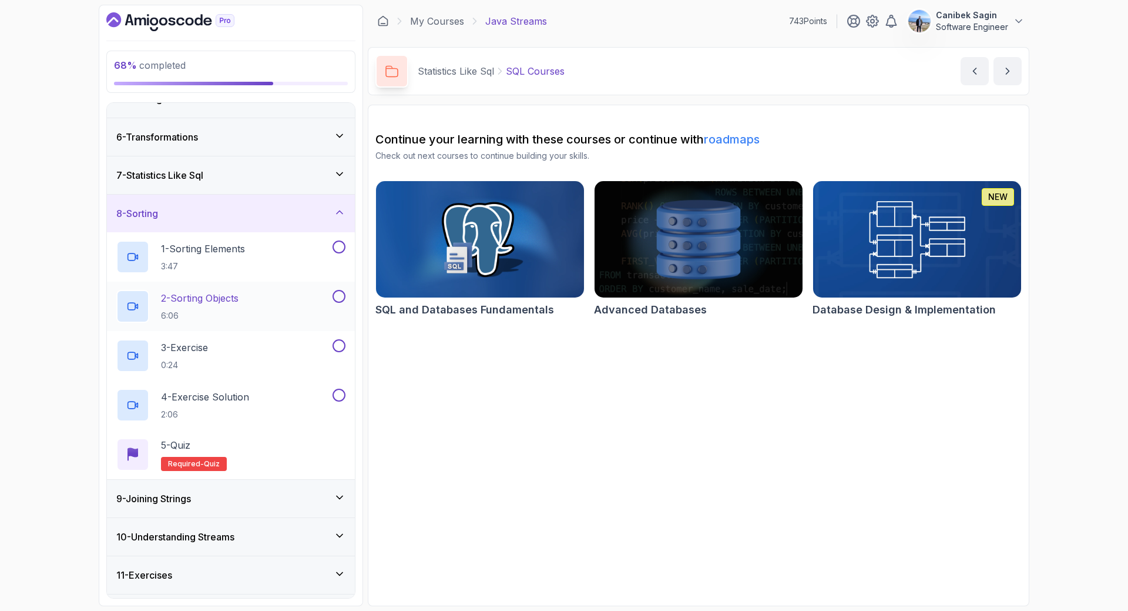
scroll to position [176, 0]
click at [251, 261] on div "1 - Sorting Elements 3:47" at bounding box center [223, 256] width 214 height 33
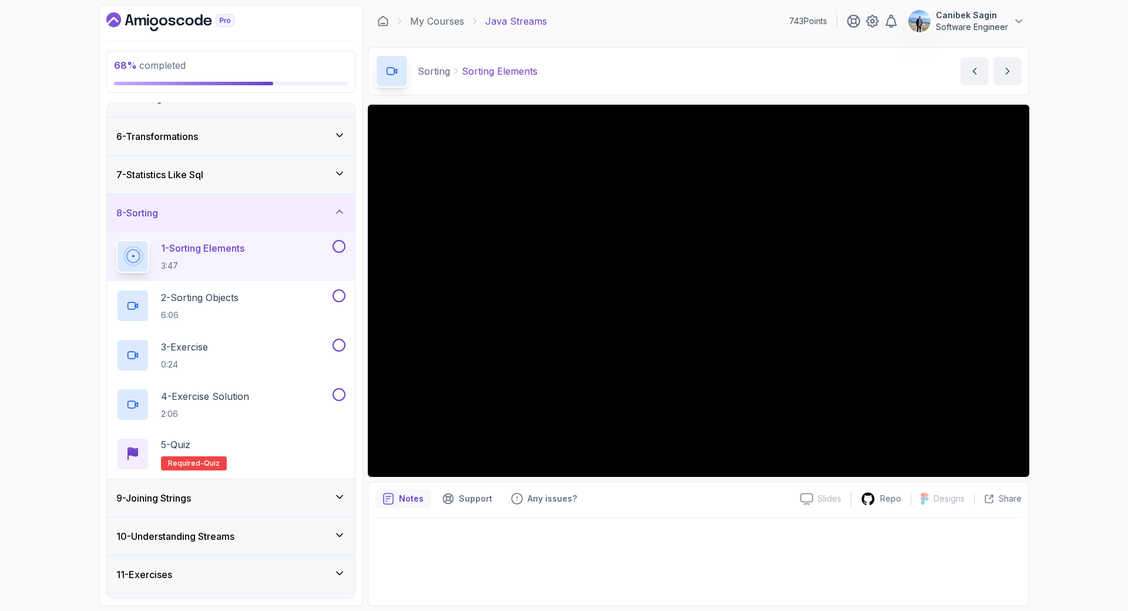
click at [253, 498] on div "9 - Joining Strings" at bounding box center [230, 498] width 229 height 14
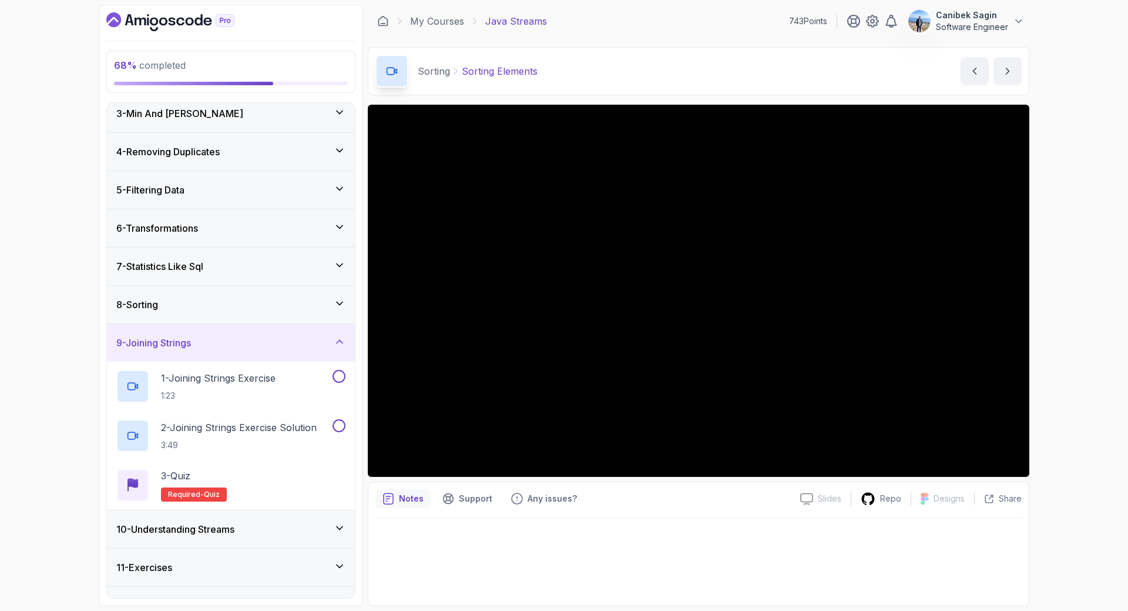
scroll to position [111, 0]
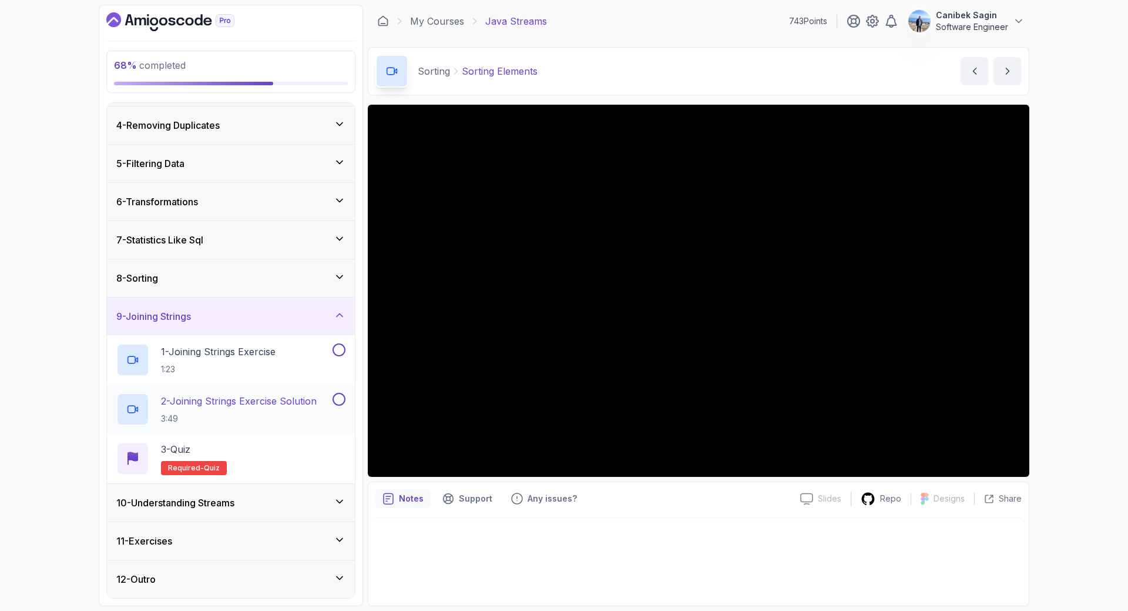
click at [249, 498] on div "10 - Understanding Streams" at bounding box center [230, 502] width 229 height 14
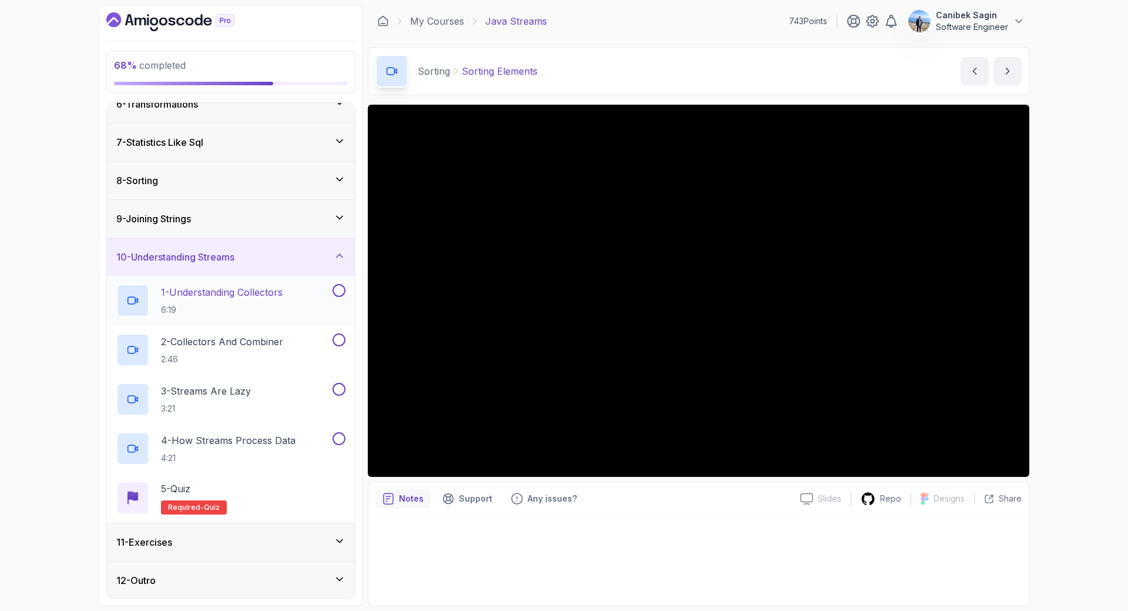
scroll to position [210, 0]
click at [233, 541] on div "11 - Exercises" at bounding box center [230, 541] width 229 height 14
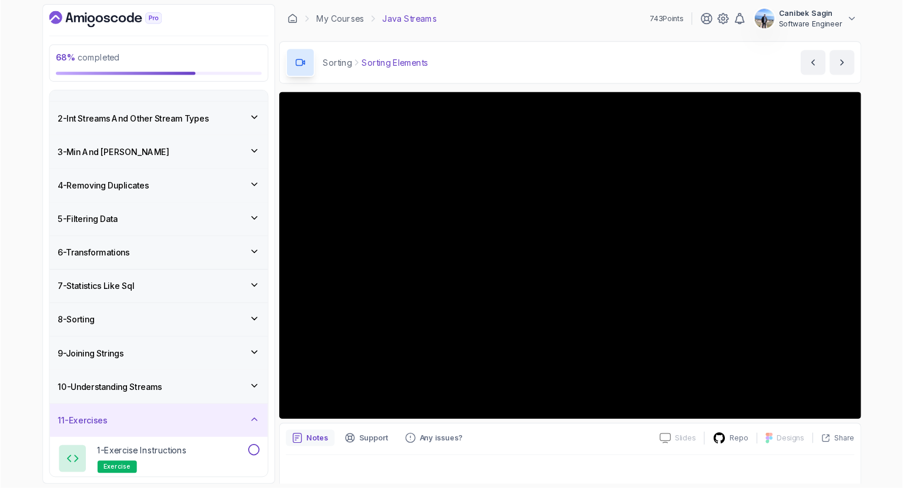
scroll to position [0, 0]
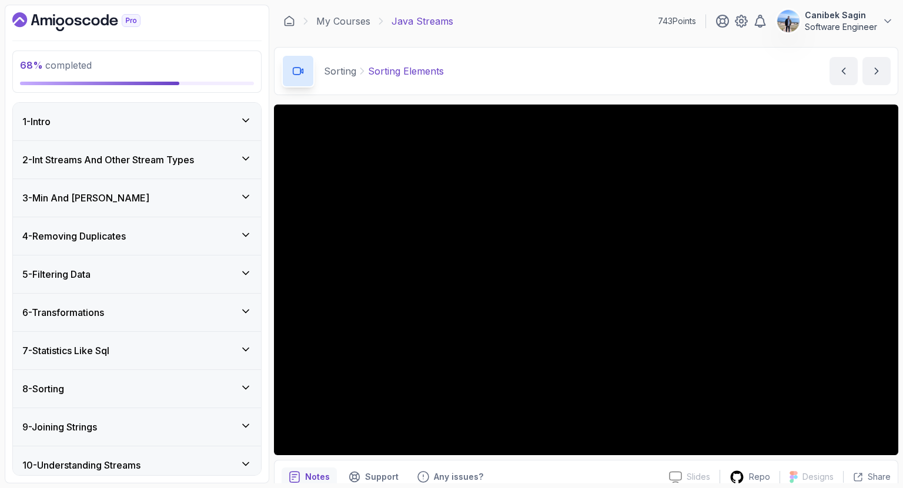
click at [115, 387] on div "8 - Sorting" at bounding box center [136, 389] width 229 height 14
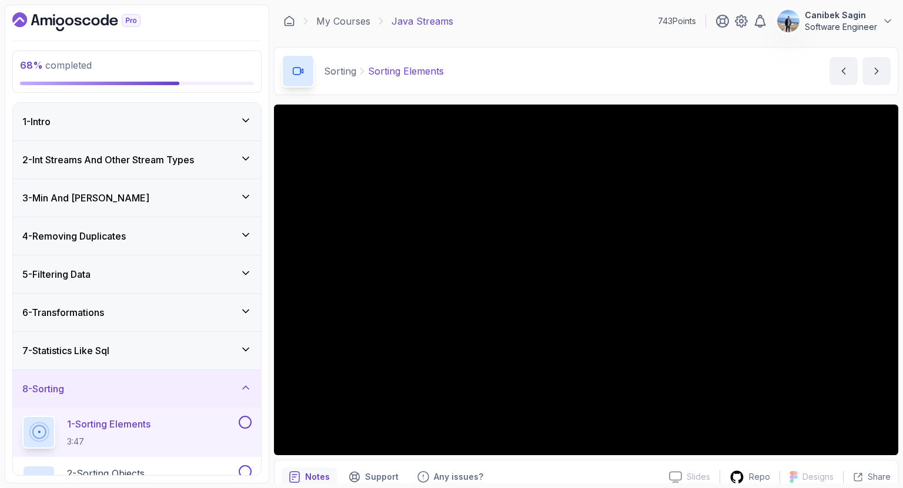
click at [157, 353] on div "7 - Statistics Like Sql" at bounding box center [136, 351] width 229 height 14
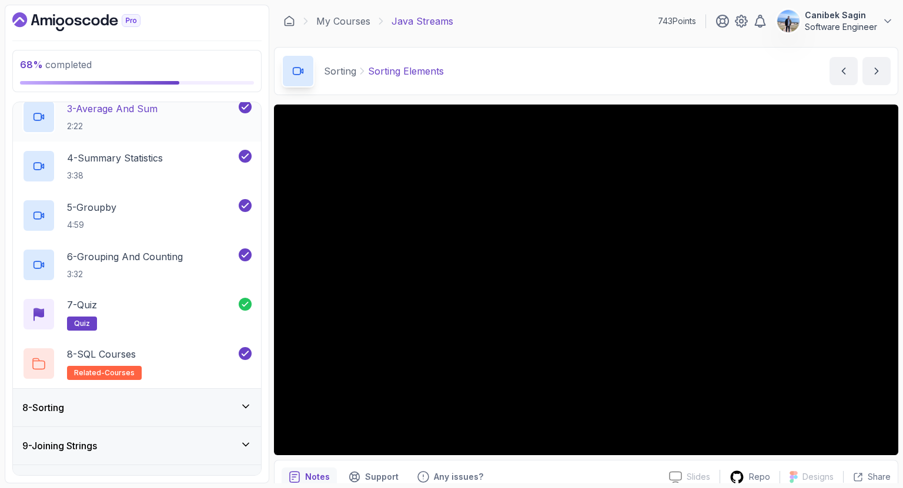
click at [150, 395] on div "8 - Sorting" at bounding box center [137, 408] width 248 height 38
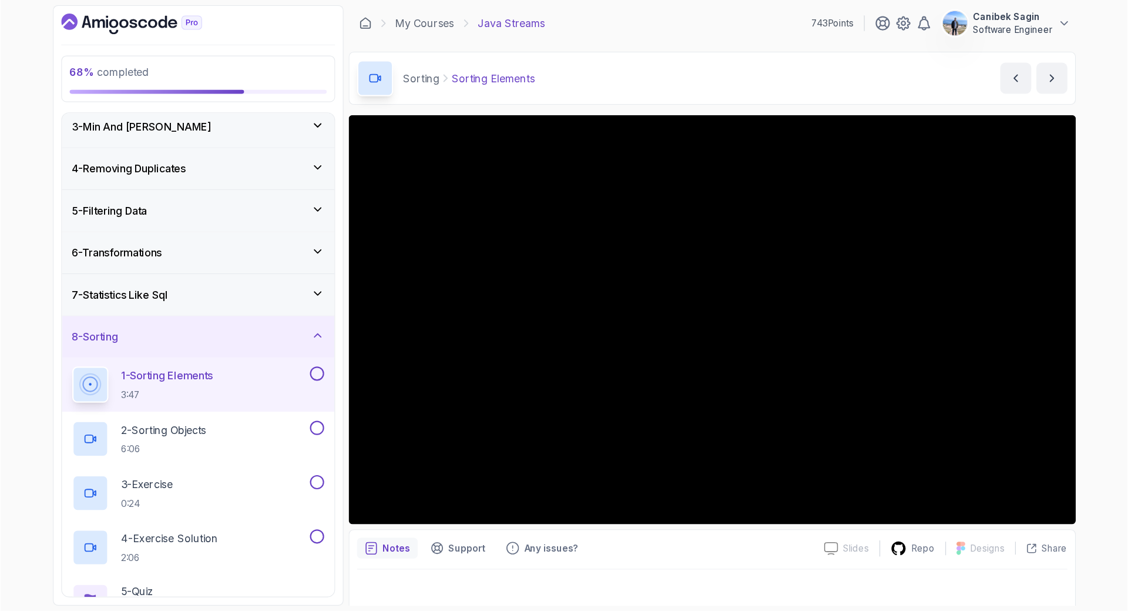
scroll to position [76, 0]
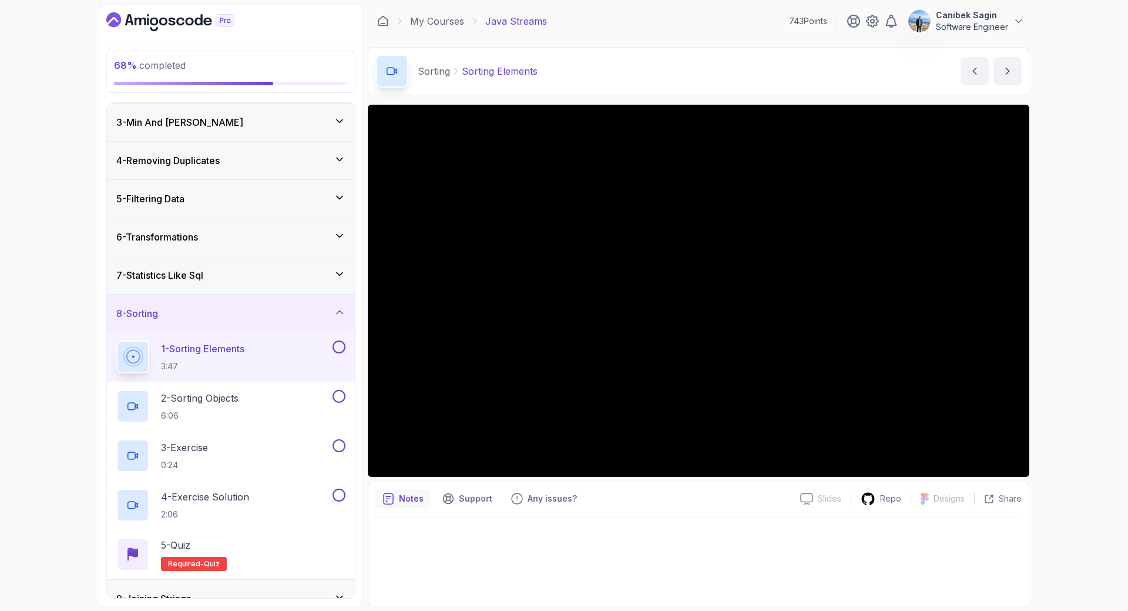
drag, startPoint x: 873, startPoint y: 0, endPoint x: 780, endPoint y: 71, distance: 116.6
click at [780, 71] on div "Sorting Sorting Elements Sorting Elements by [PERSON_NAME]" at bounding box center [699, 71] width 662 height 48
click at [338, 353] on button at bounding box center [339, 346] width 13 height 13
click at [306, 400] on div "2 - Sorting Objects 6:06" at bounding box center [223, 406] width 214 height 33
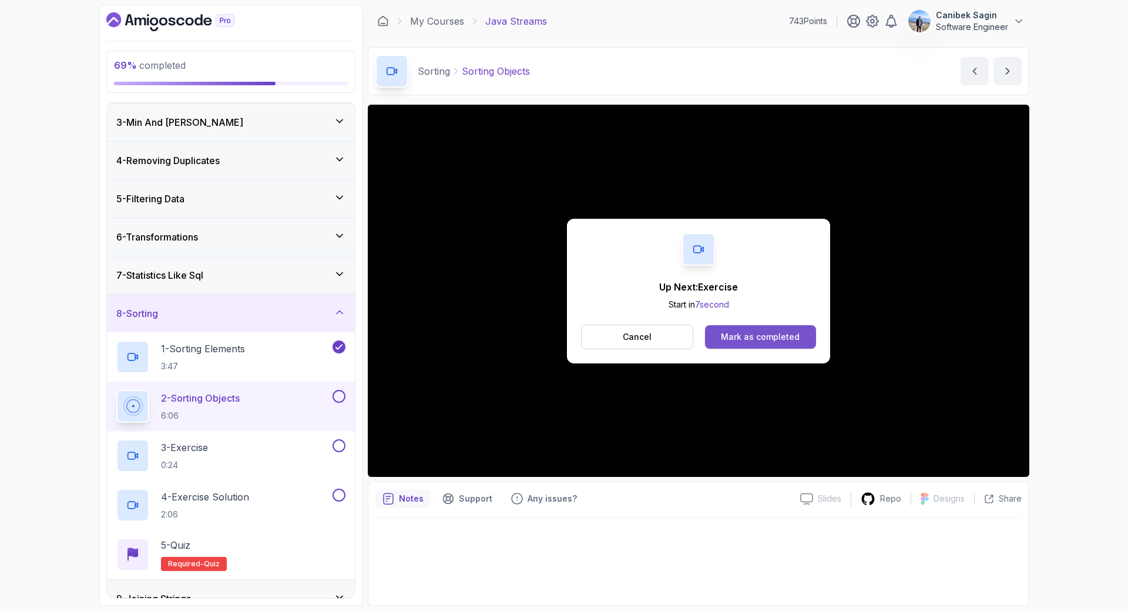
click at [783, 341] on div "Mark as completed" at bounding box center [760, 337] width 79 height 12
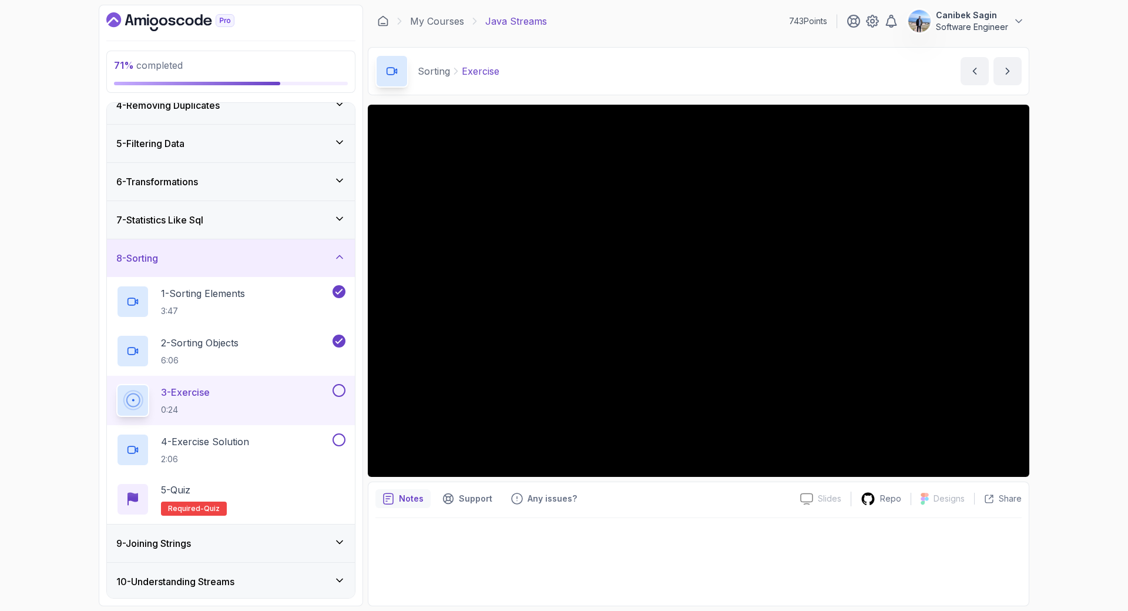
scroll to position [133, 0]
click at [337, 390] on button at bounding box center [339, 387] width 13 height 13
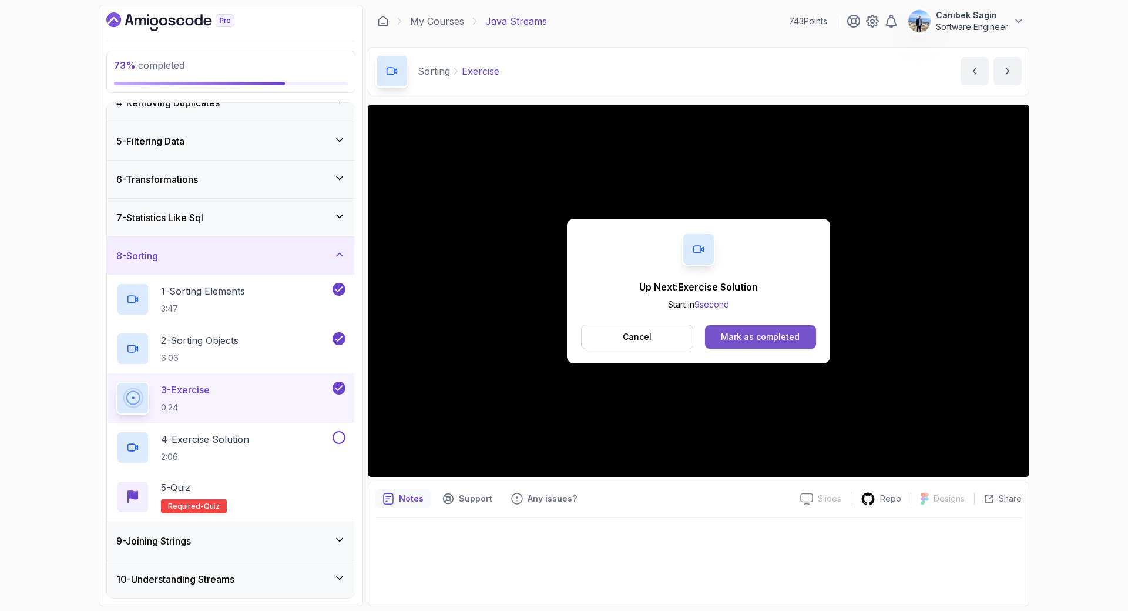
click at [746, 330] on button "Mark as completed" at bounding box center [760, 337] width 111 height 24
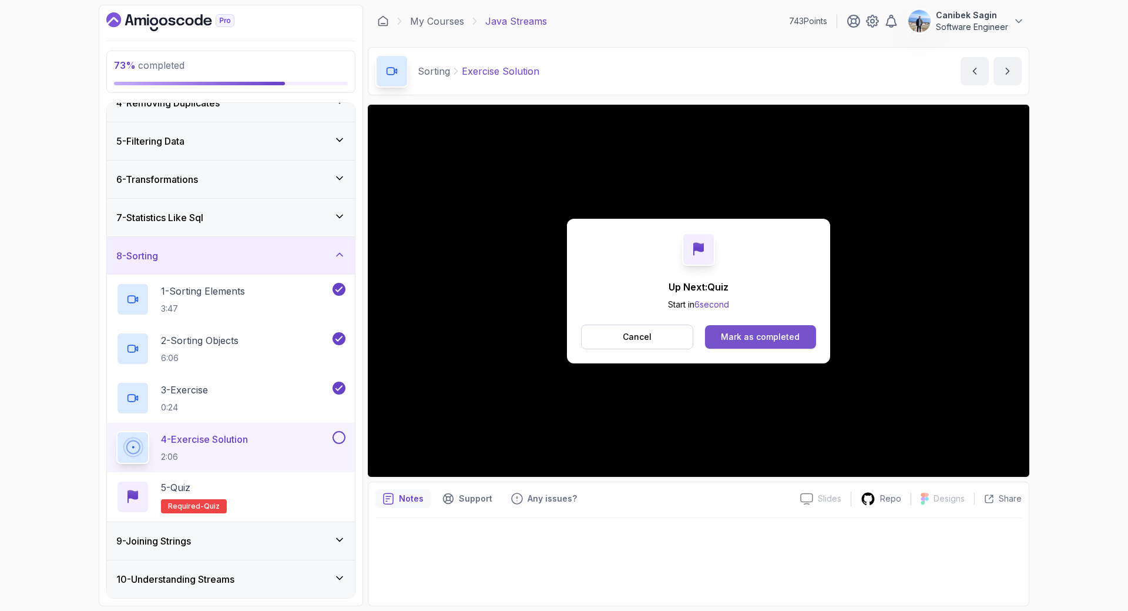
click at [744, 333] on div "Mark as completed" at bounding box center [760, 337] width 79 height 12
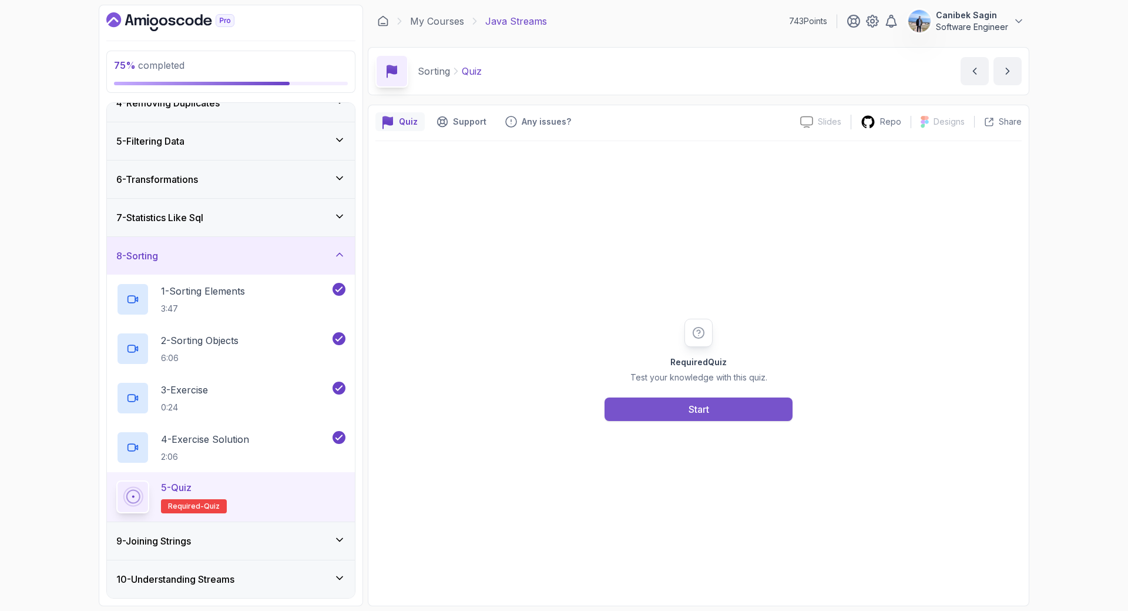
click at [716, 405] on button "Start" at bounding box center [699, 409] width 188 height 24
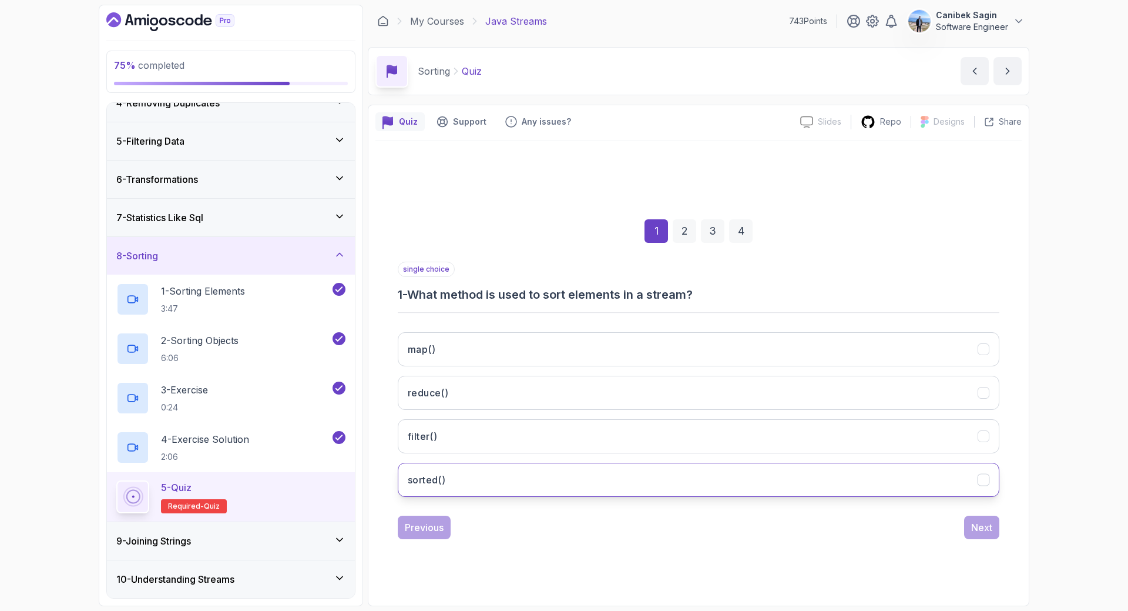
click at [526, 473] on button "sorted()" at bounding box center [699, 479] width 602 height 34
click at [980, 525] on div "Next" at bounding box center [981, 527] width 21 height 14
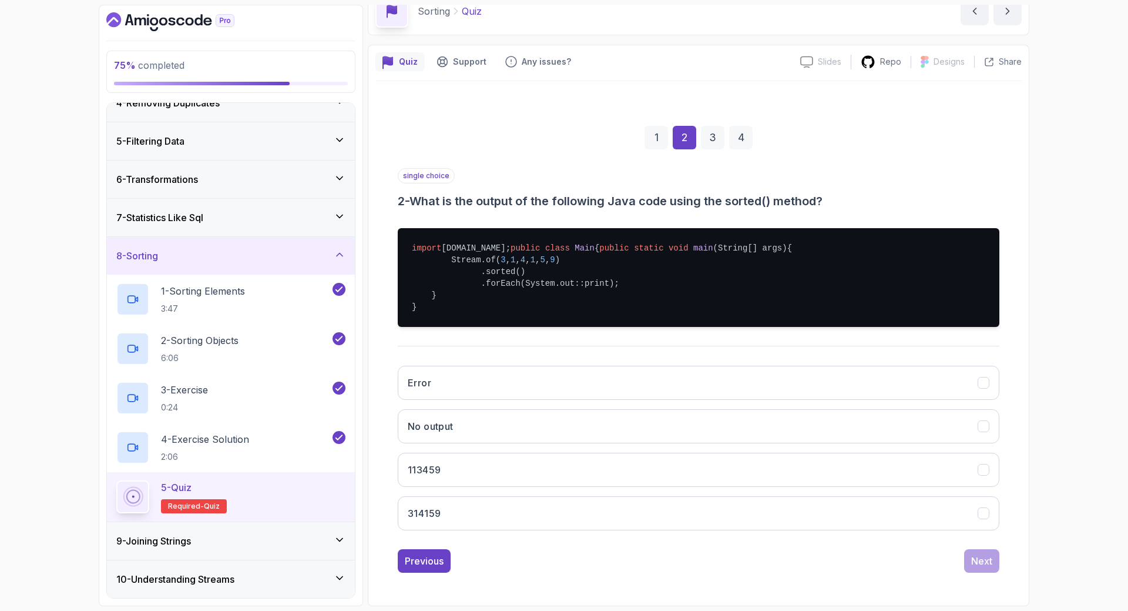
scroll to position [95, 0]
click at [895, 452] on button "113459" at bounding box center [699, 469] width 602 height 34
click at [982, 568] on button "Next" at bounding box center [981, 561] width 35 height 24
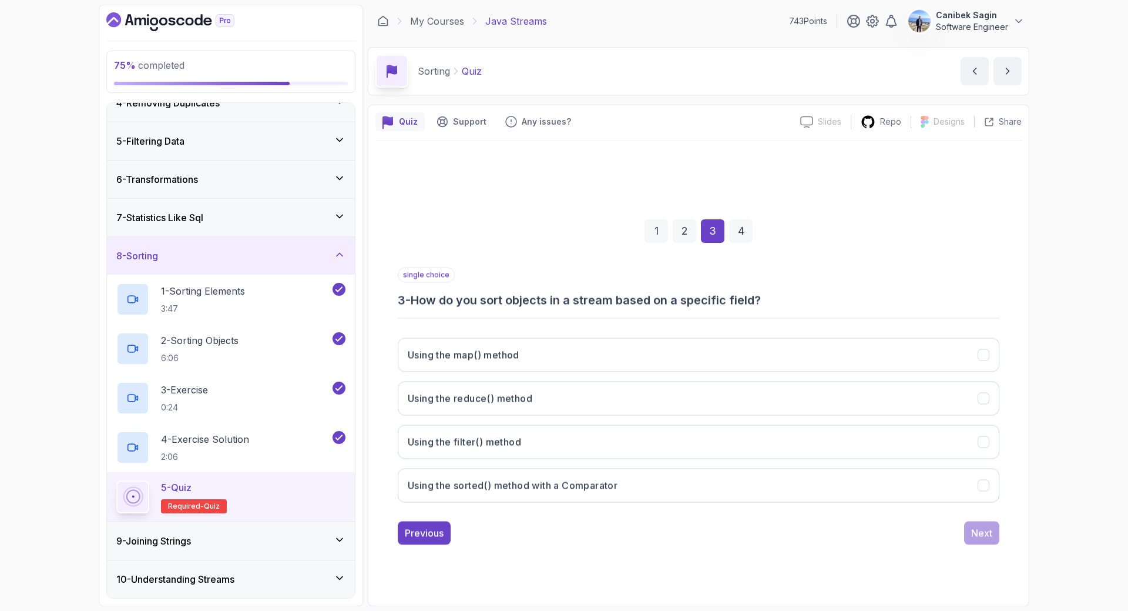
scroll to position [0, 0]
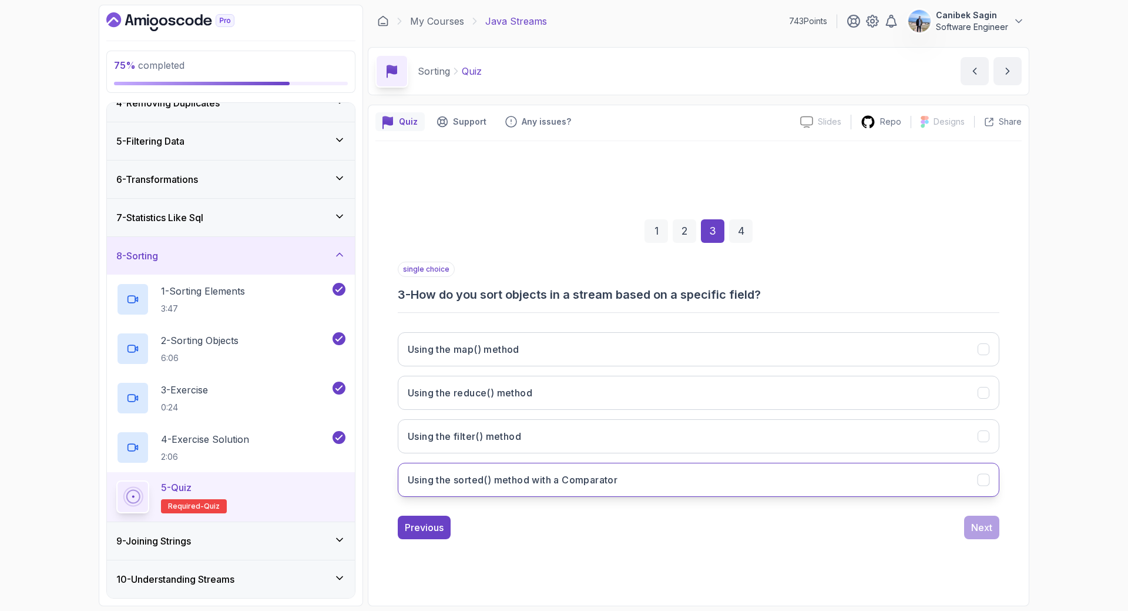
click at [739, 487] on button "Using the sorted() method with a Comparator" at bounding box center [699, 479] width 602 height 34
click at [981, 528] on div "Next" at bounding box center [981, 527] width 21 height 14
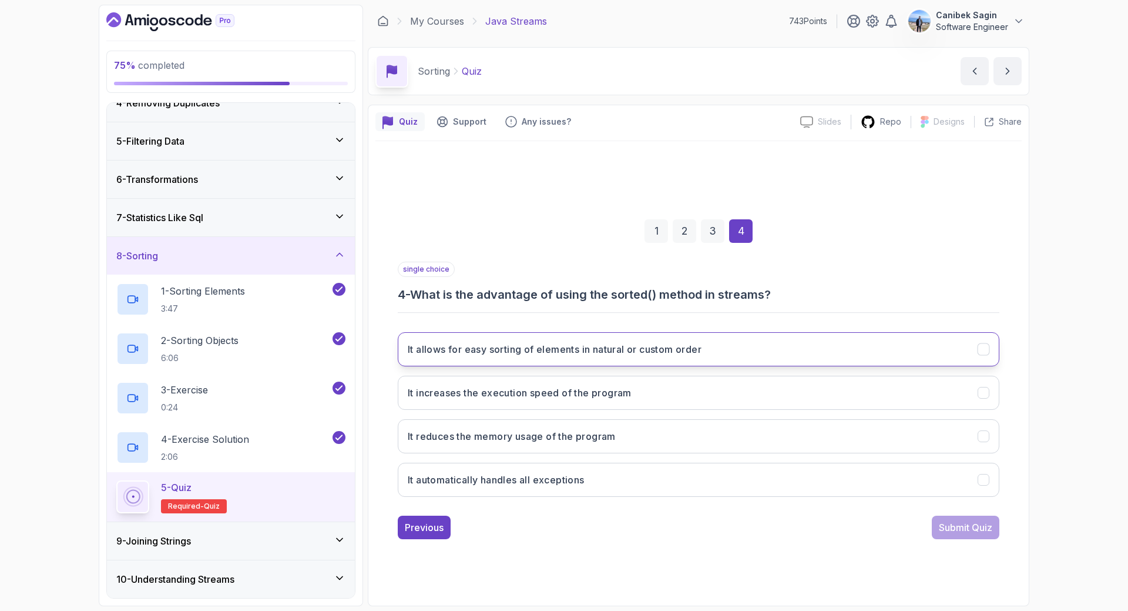
click at [725, 354] on button "It allows for easy sorting of elements in natural or custom order" at bounding box center [699, 349] width 602 height 34
click at [953, 530] on div "Submit Quiz" at bounding box center [965, 527] width 53 height 14
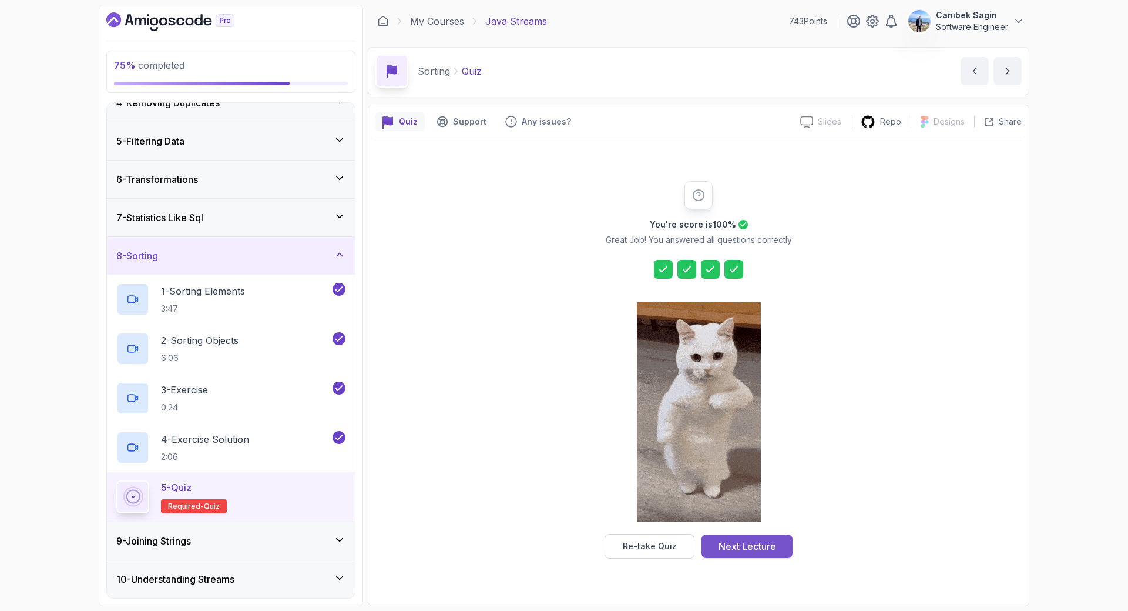
click at [767, 544] on div "Next Lecture" at bounding box center [748, 546] width 58 height 14
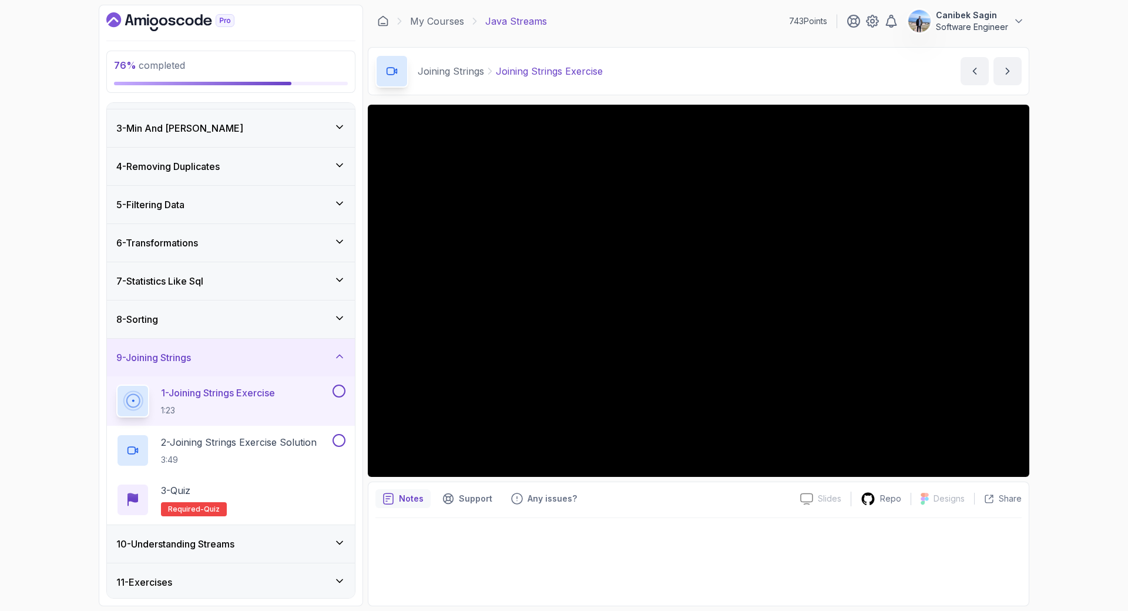
scroll to position [111, 0]
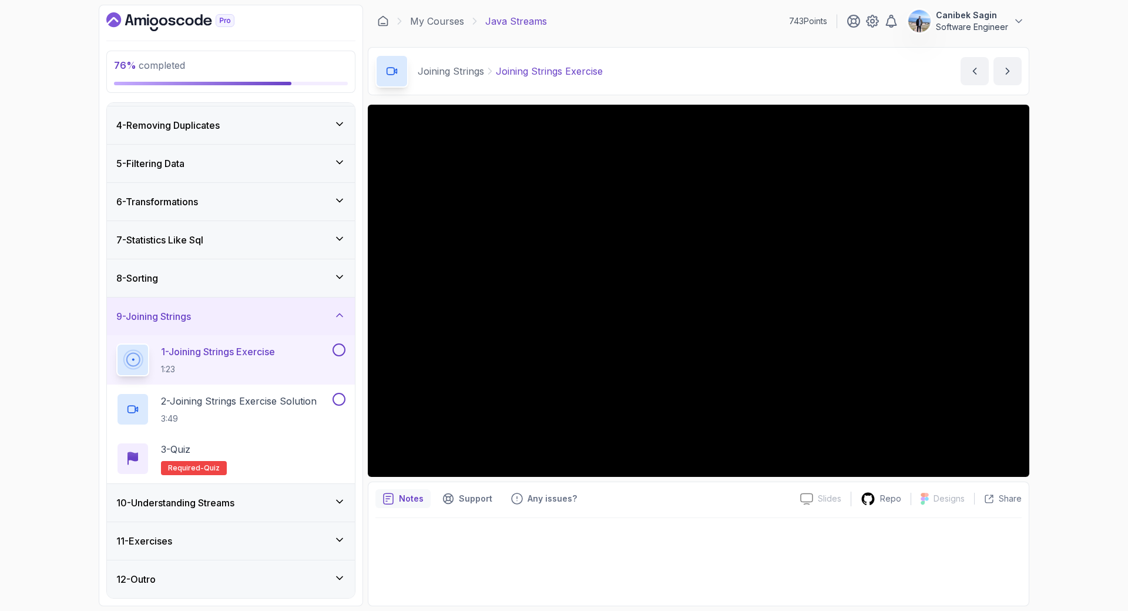
click at [227, 500] on h3 "10 - Understanding Streams" at bounding box center [175, 502] width 118 height 14
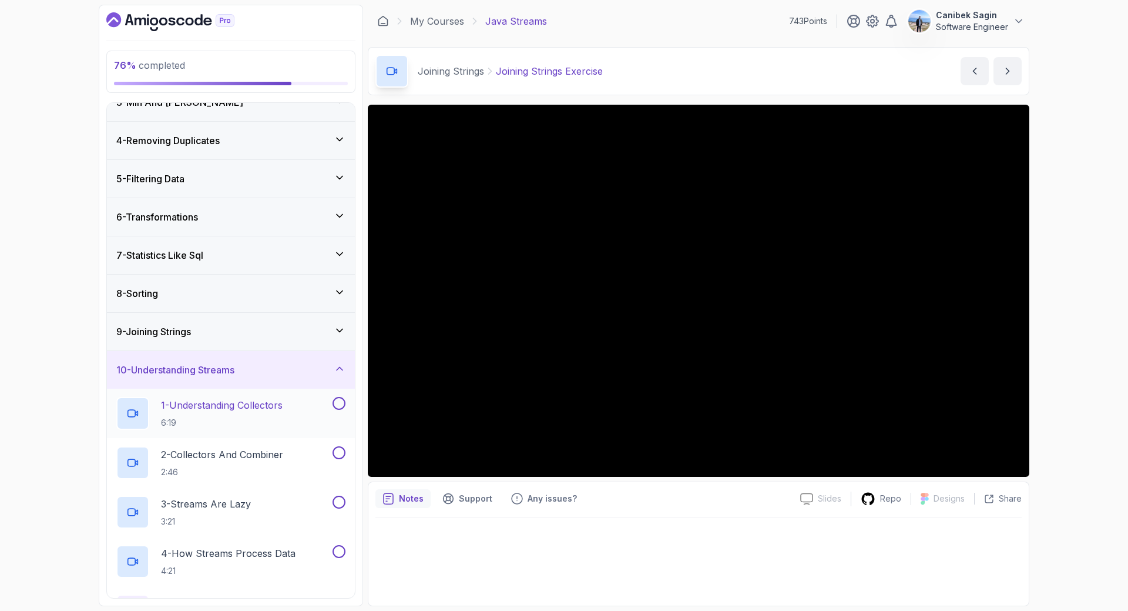
scroll to position [210, 0]
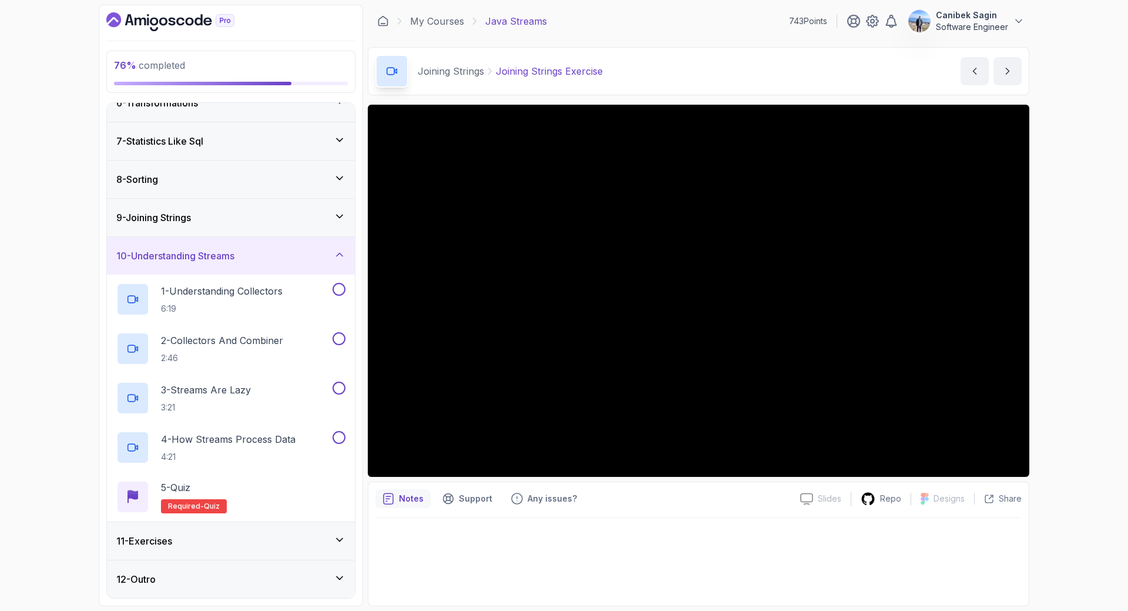
click at [192, 544] on div "11 - Exercises" at bounding box center [230, 541] width 229 height 14
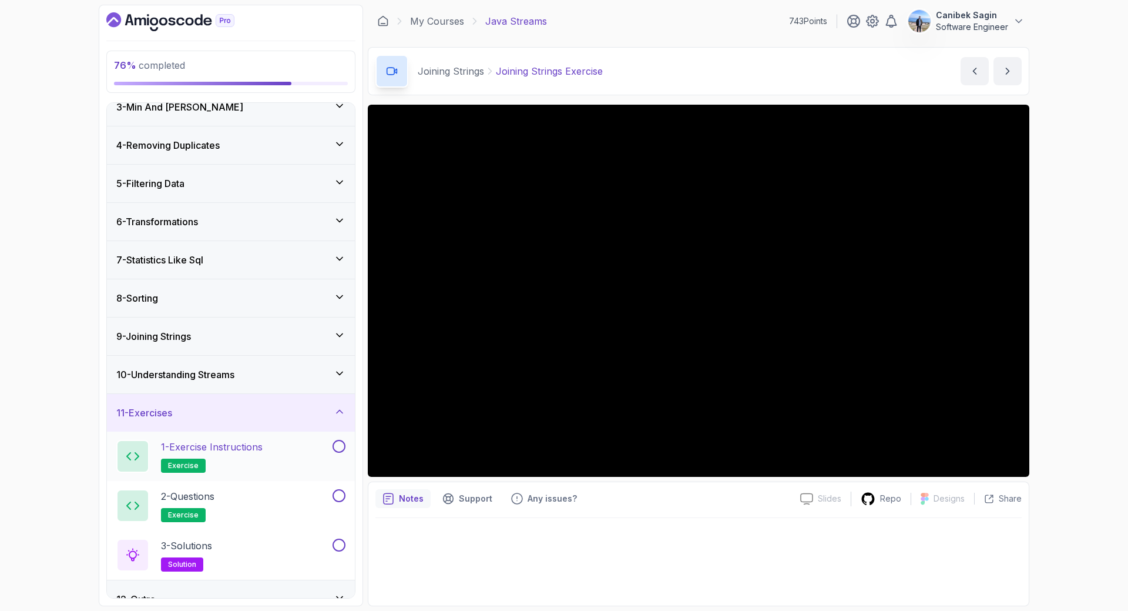
scroll to position [111, 0]
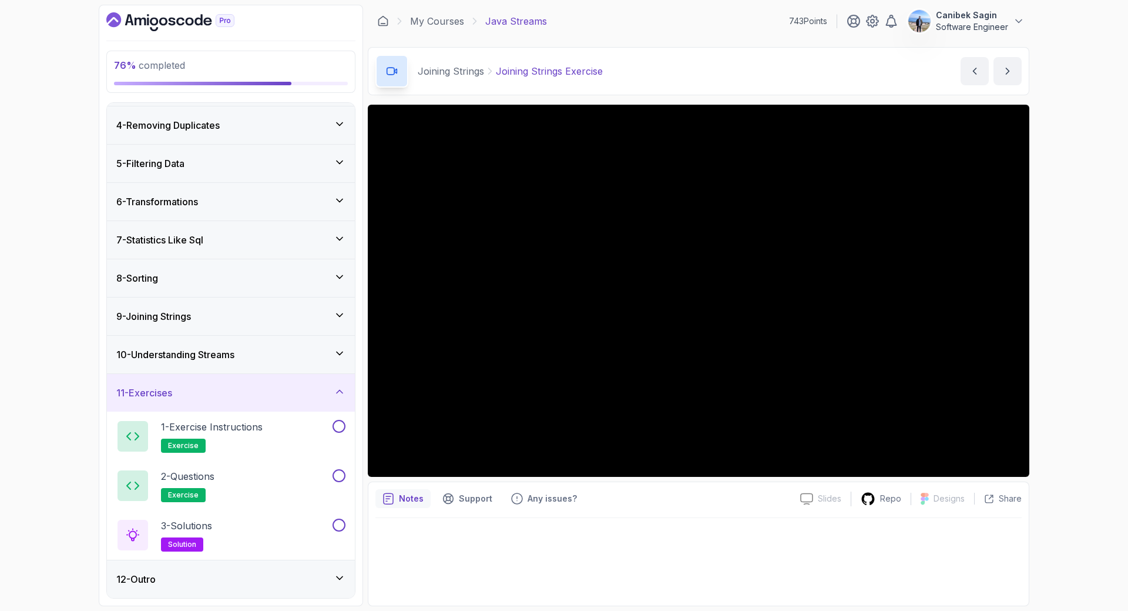
click at [180, 578] on div "12 - Outro" at bounding box center [230, 579] width 229 height 14
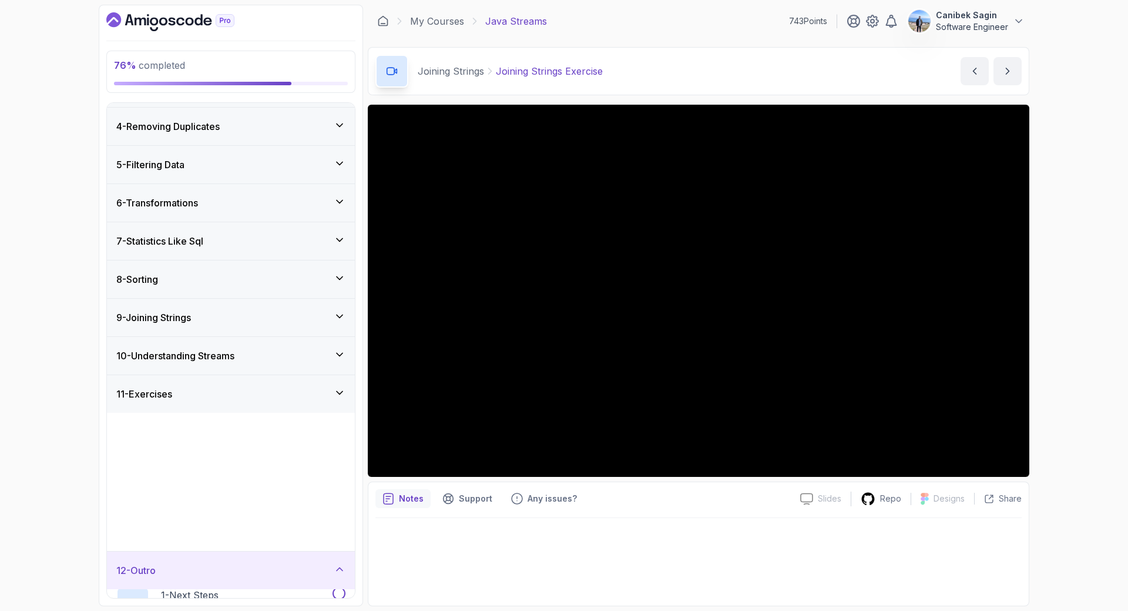
scroll to position [0, 0]
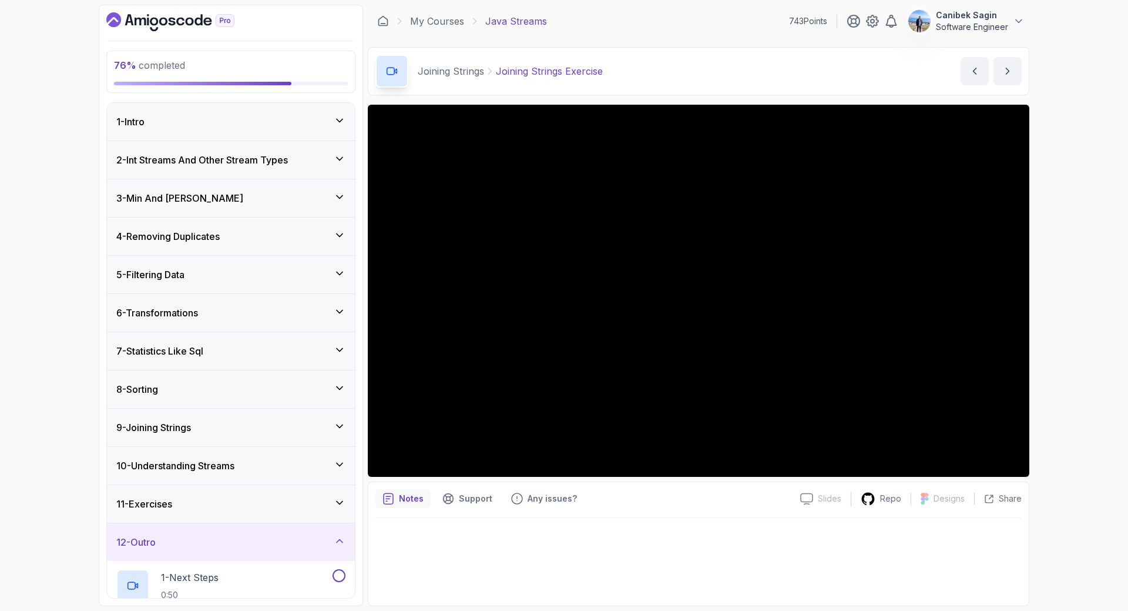
click at [186, 462] on h3 "10 - Understanding Streams" at bounding box center [175, 465] width 118 height 14
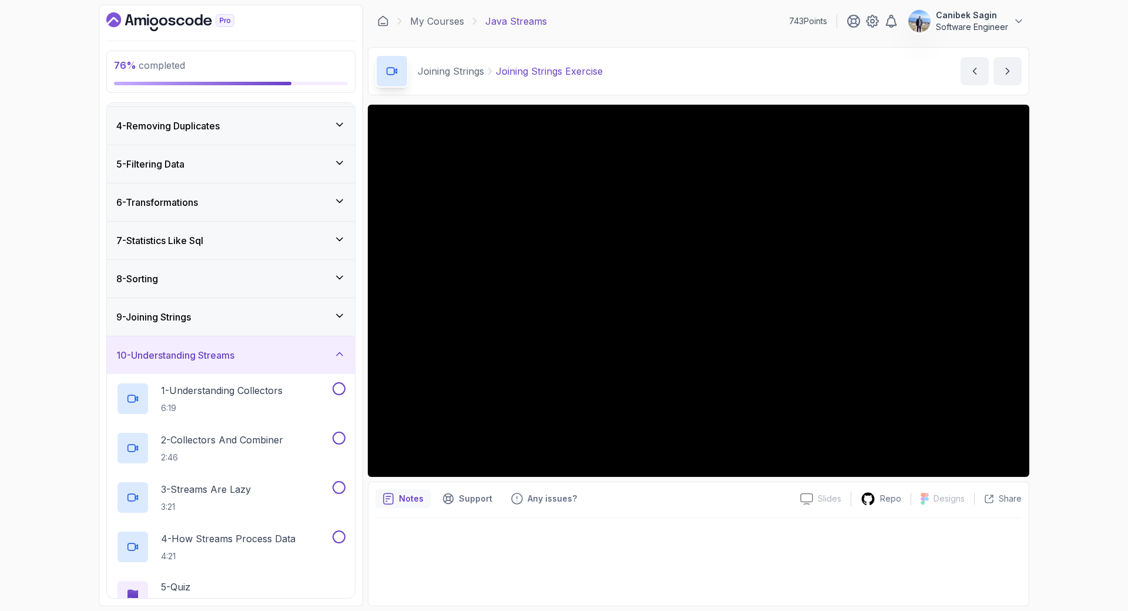
scroll to position [210, 0]
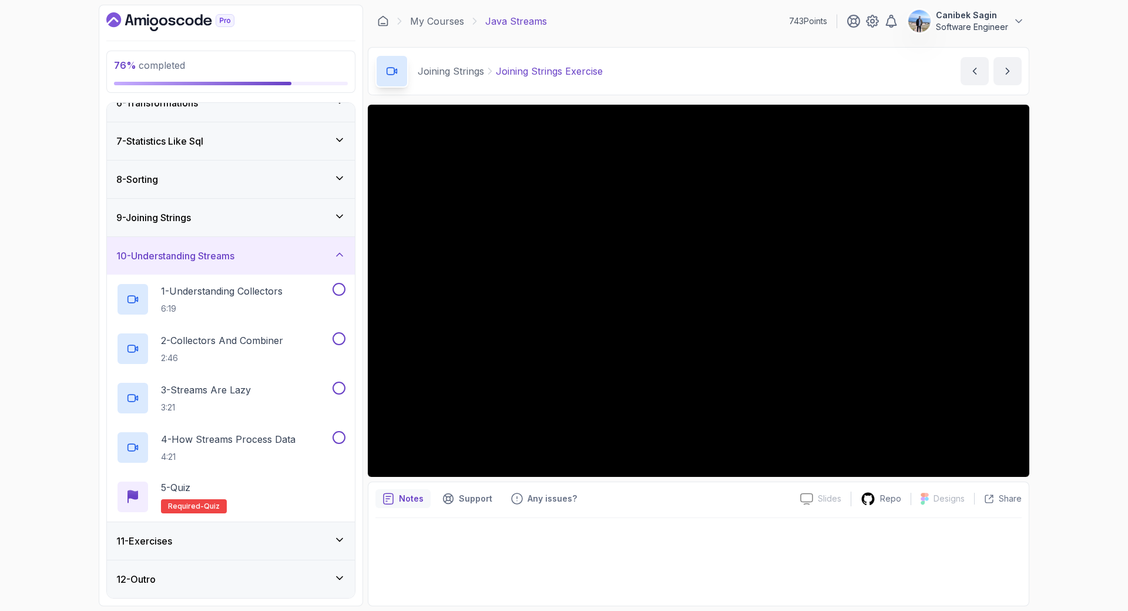
click at [175, 212] on h3 "9 - Joining Strings" at bounding box center [153, 217] width 75 height 14
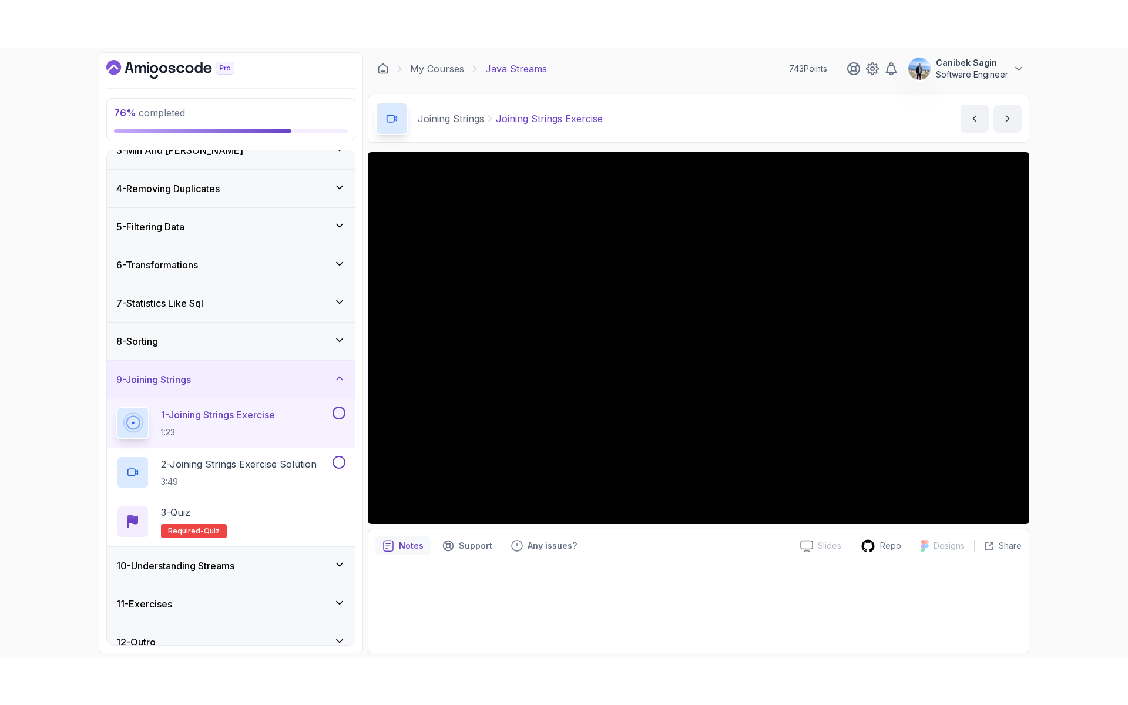
scroll to position [111, 0]
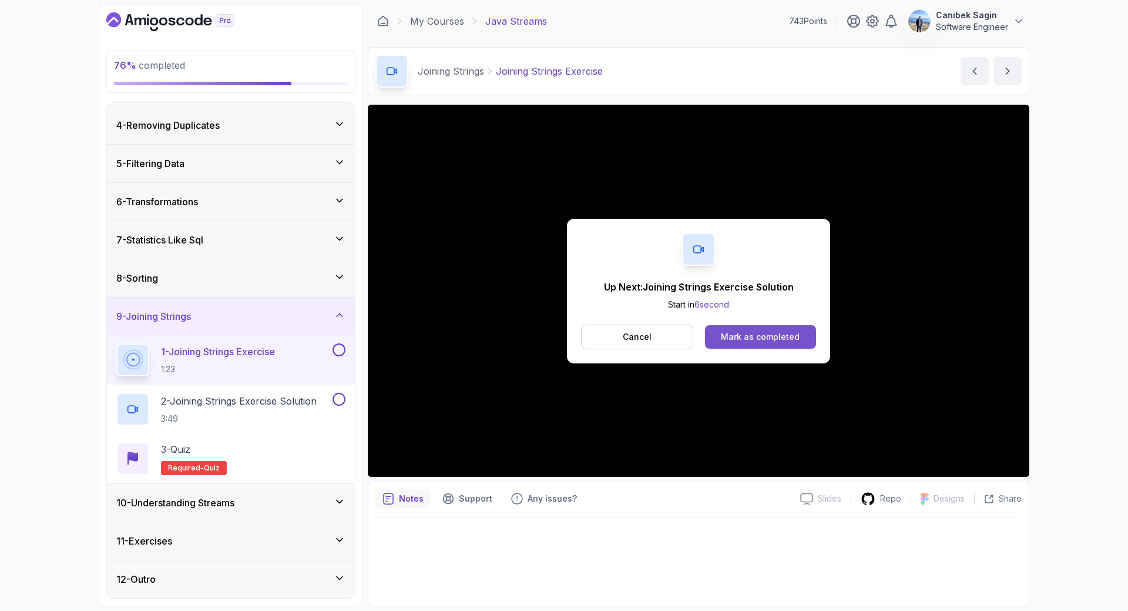
click at [751, 339] on div "Mark as completed" at bounding box center [760, 337] width 79 height 12
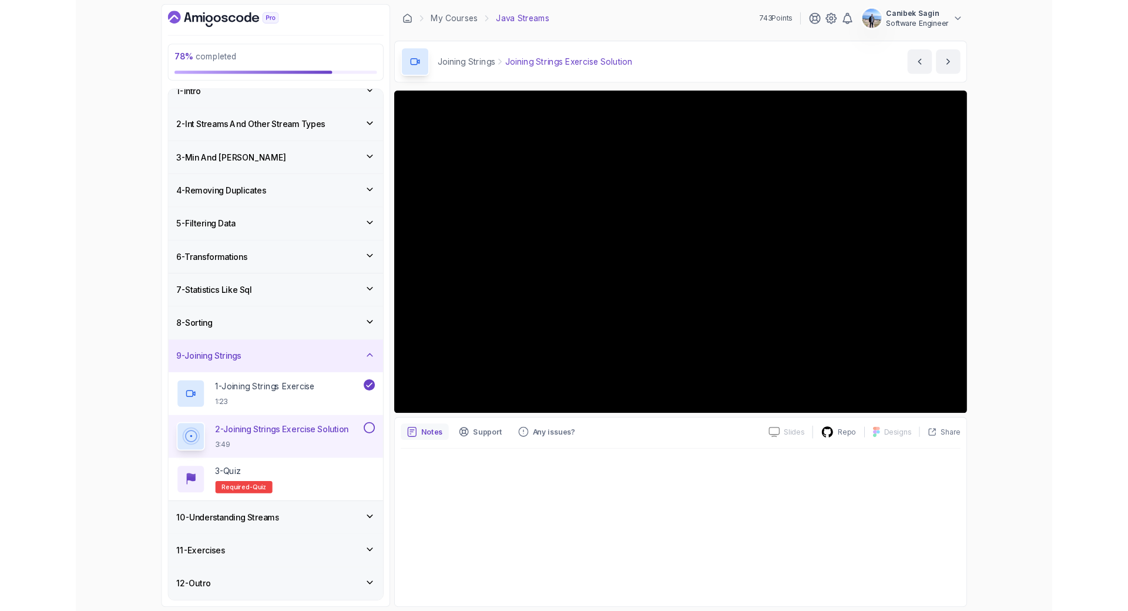
scroll to position [111, 0]
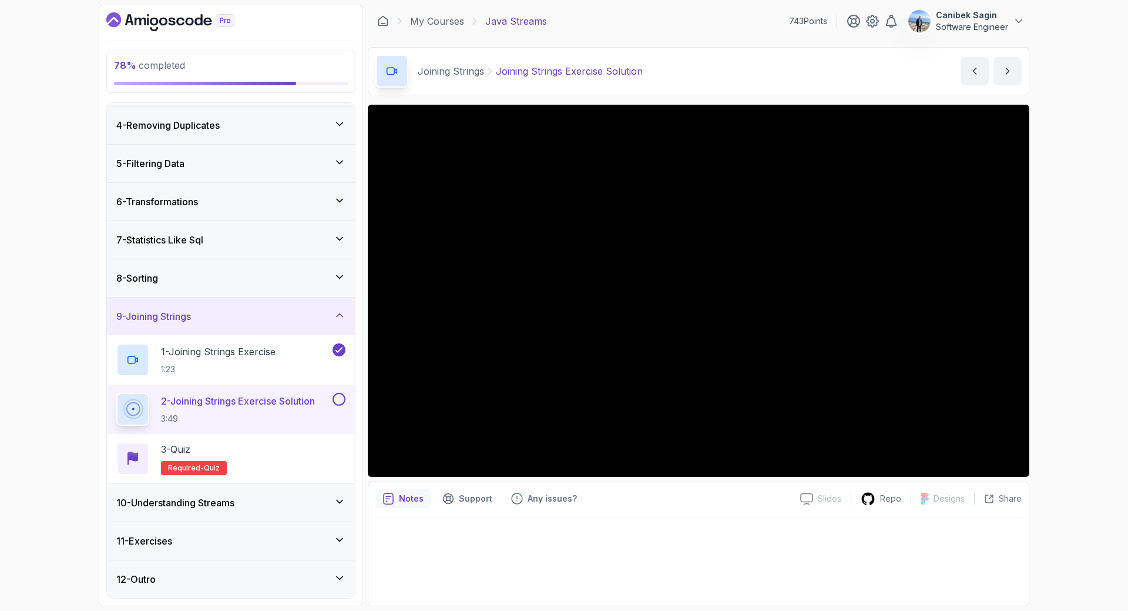
click at [342, 404] on button at bounding box center [339, 399] width 13 height 13
click at [699, 502] on div "Notes Support Any issues?" at bounding box center [582, 498] width 415 height 19
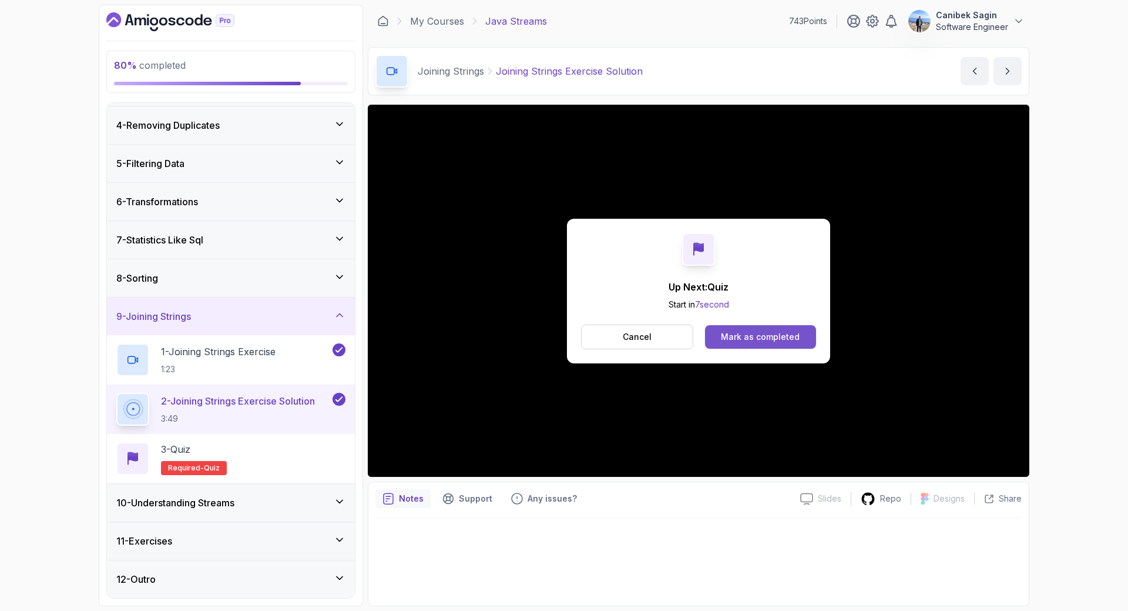
click at [754, 337] on div "Mark as completed" at bounding box center [760, 337] width 79 height 12
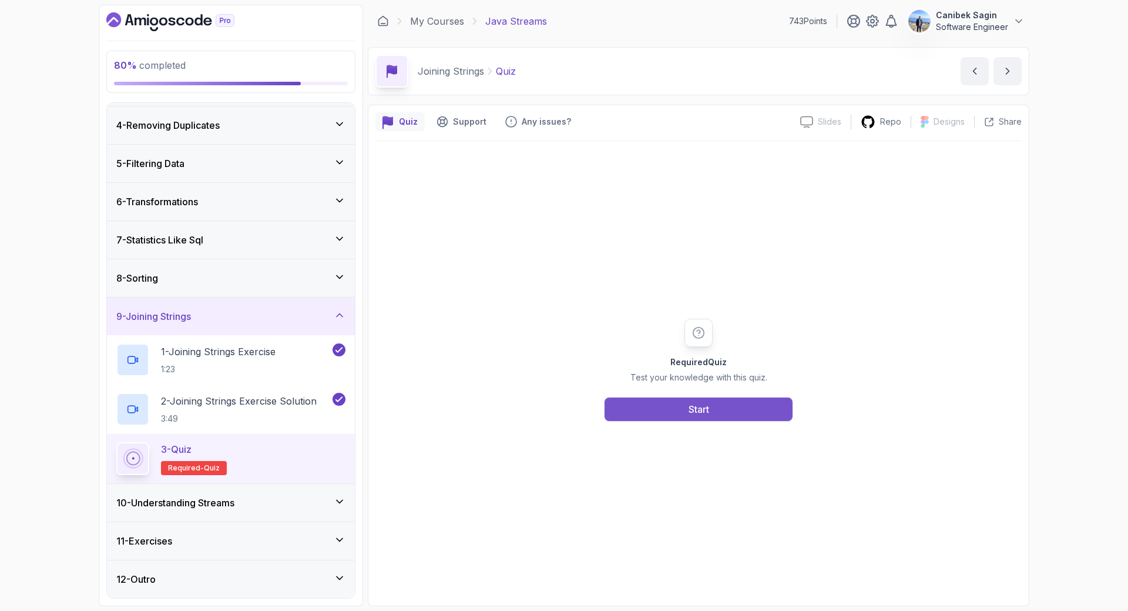
click at [674, 407] on button "Start" at bounding box center [699, 409] width 188 height 24
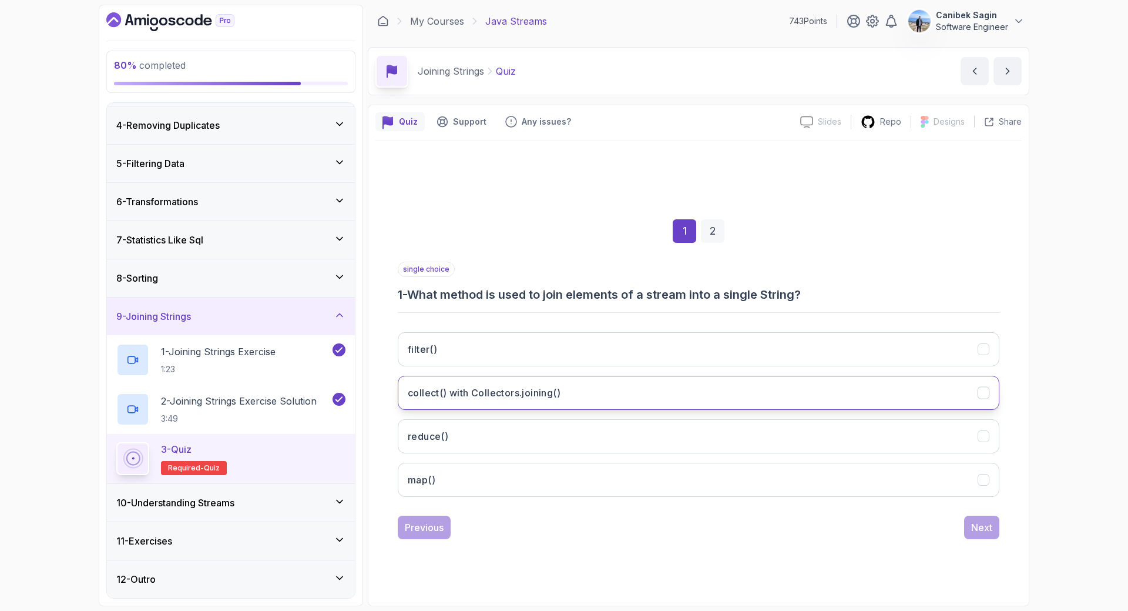
click at [469, 389] on h3 "collect() with Collectors.joining()" at bounding box center [484, 392] width 153 height 14
click at [984, 526] on div "Next" at bounding box center [981, 527] width 21 height 14
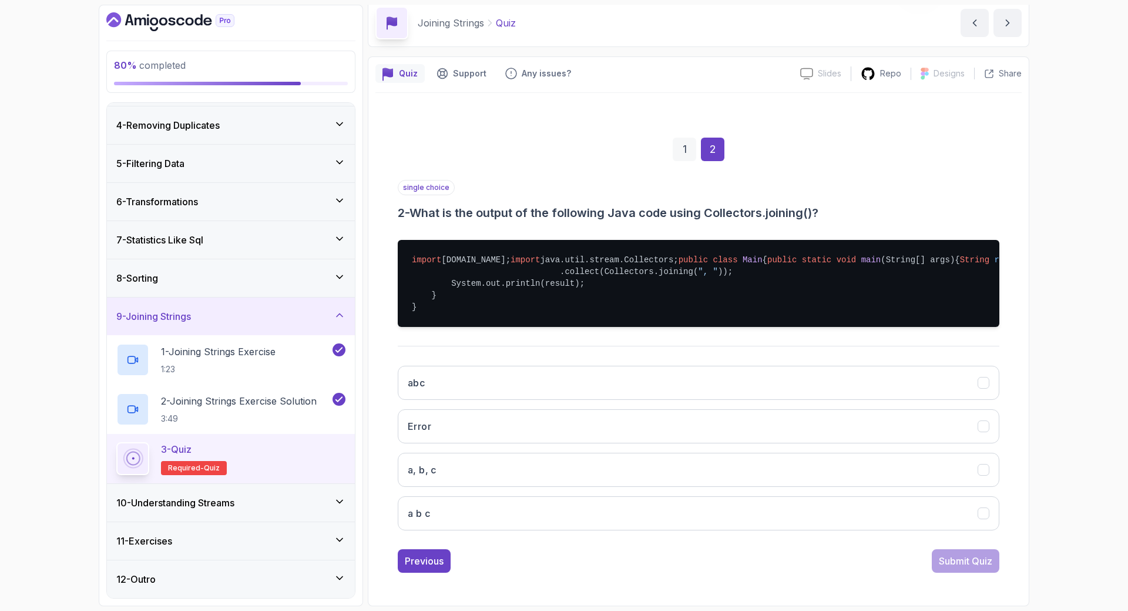
scroll to position [58, 0]
click at [607, 487] on button "a, b, c" at bounding box center [699, 469] width 602 height 34
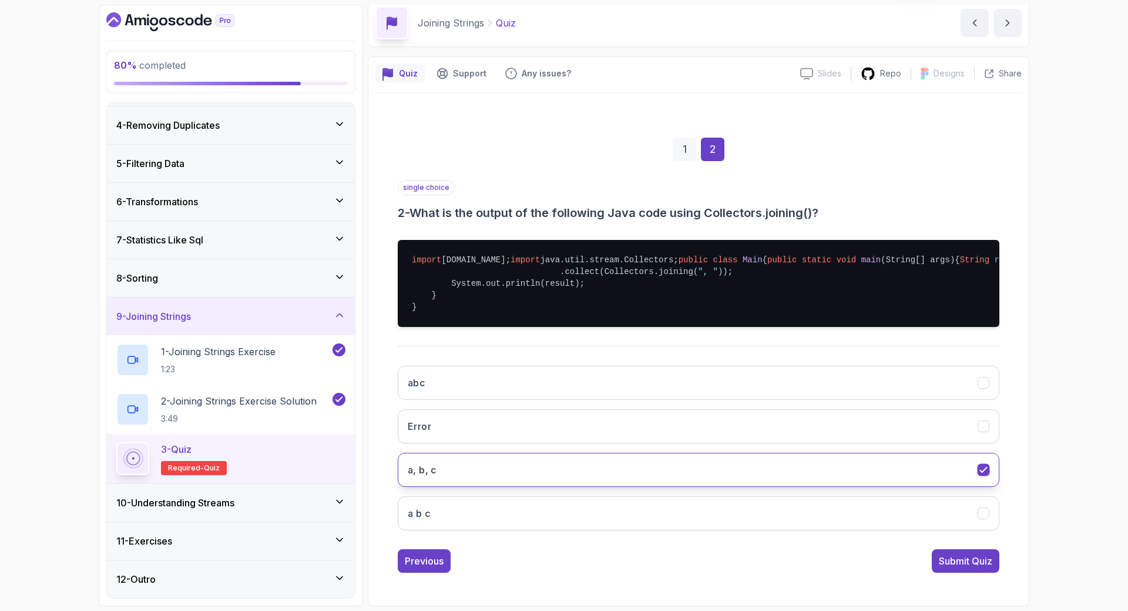
scroll to position [107, 0]
click at [968, 558] on div "Submit Quiz" at bounding box center [965, 561] width 53 height 14
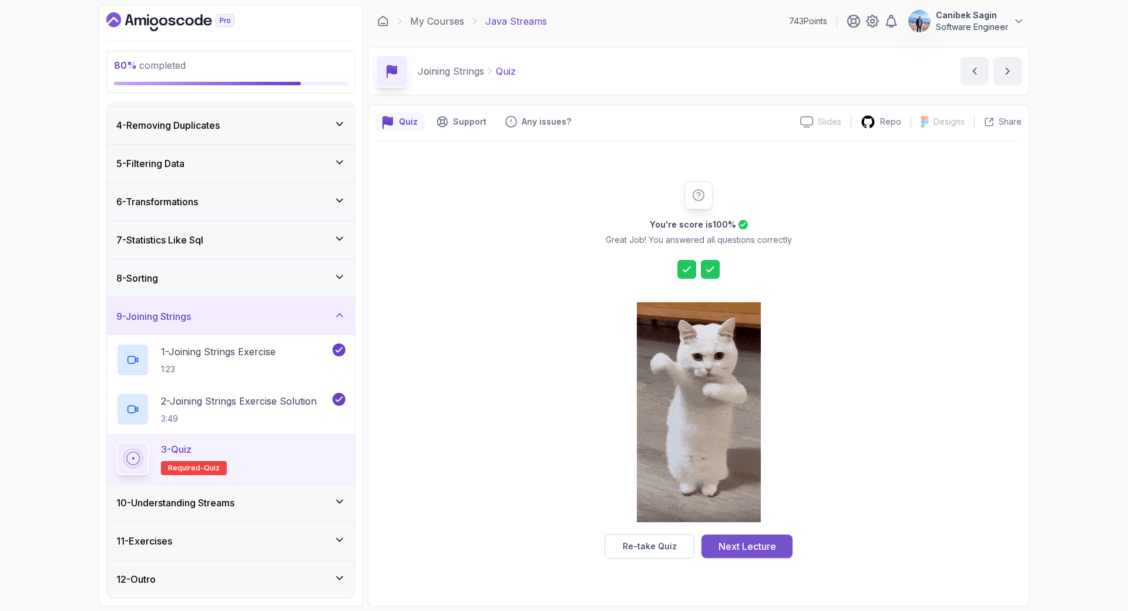
click at [756, 544] on div "Next Lecture" at bounding box center [748, 546] width 58 height 14
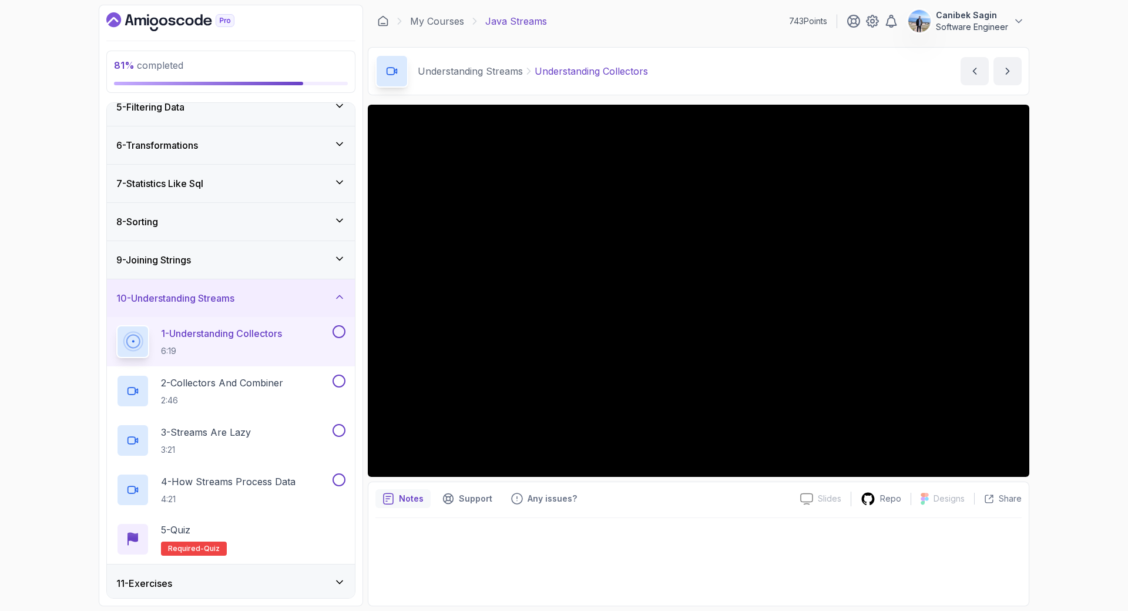
scroll to position [210, 0]
